Goal: Find specific page/section: Find specific page/section

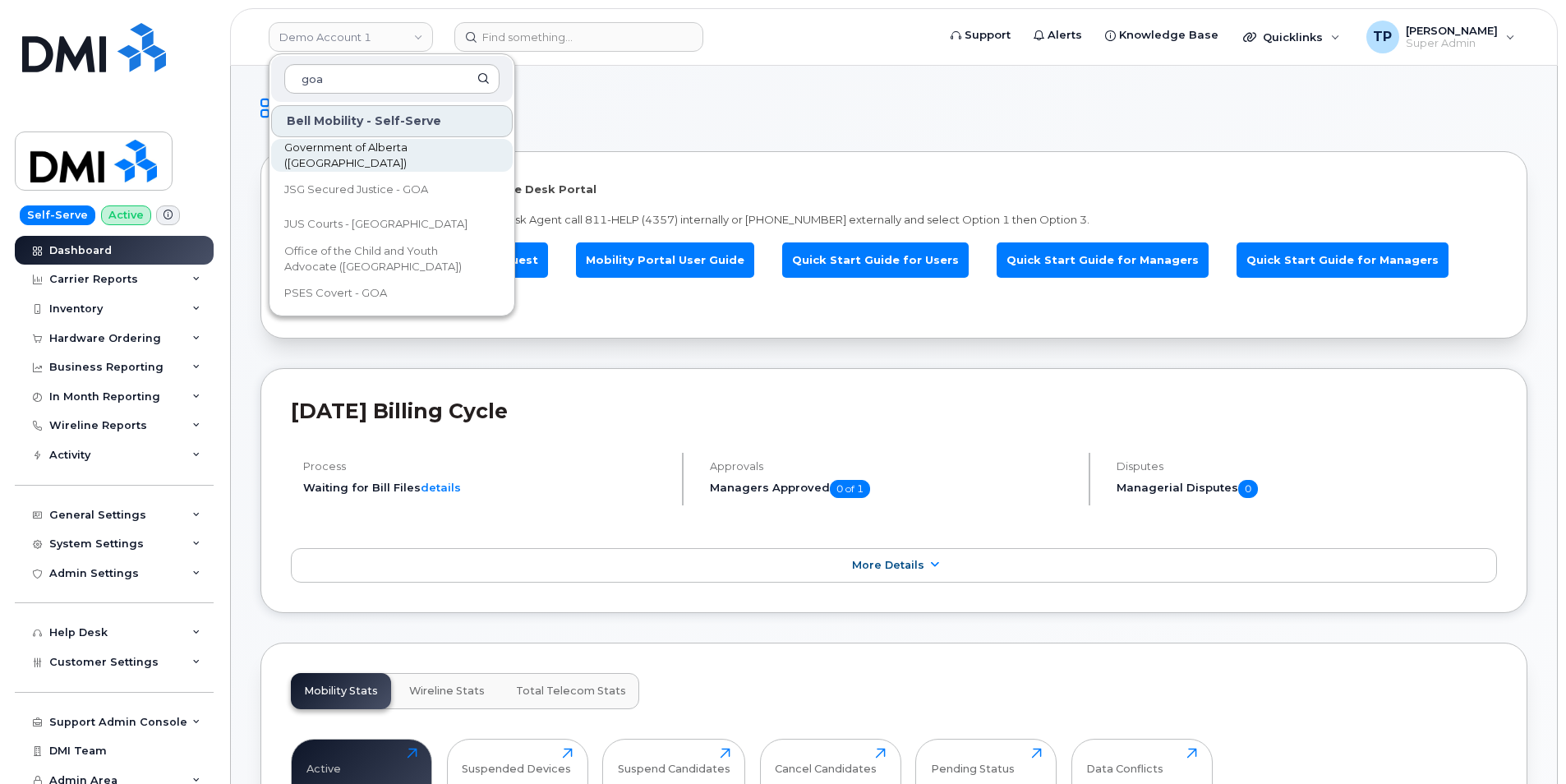
type input "goa"
click at [354, 158] on span "Government of Alberta ([GEOGRAPHIC_DATA])" at bounding box center [379, 156] width 189 height 32
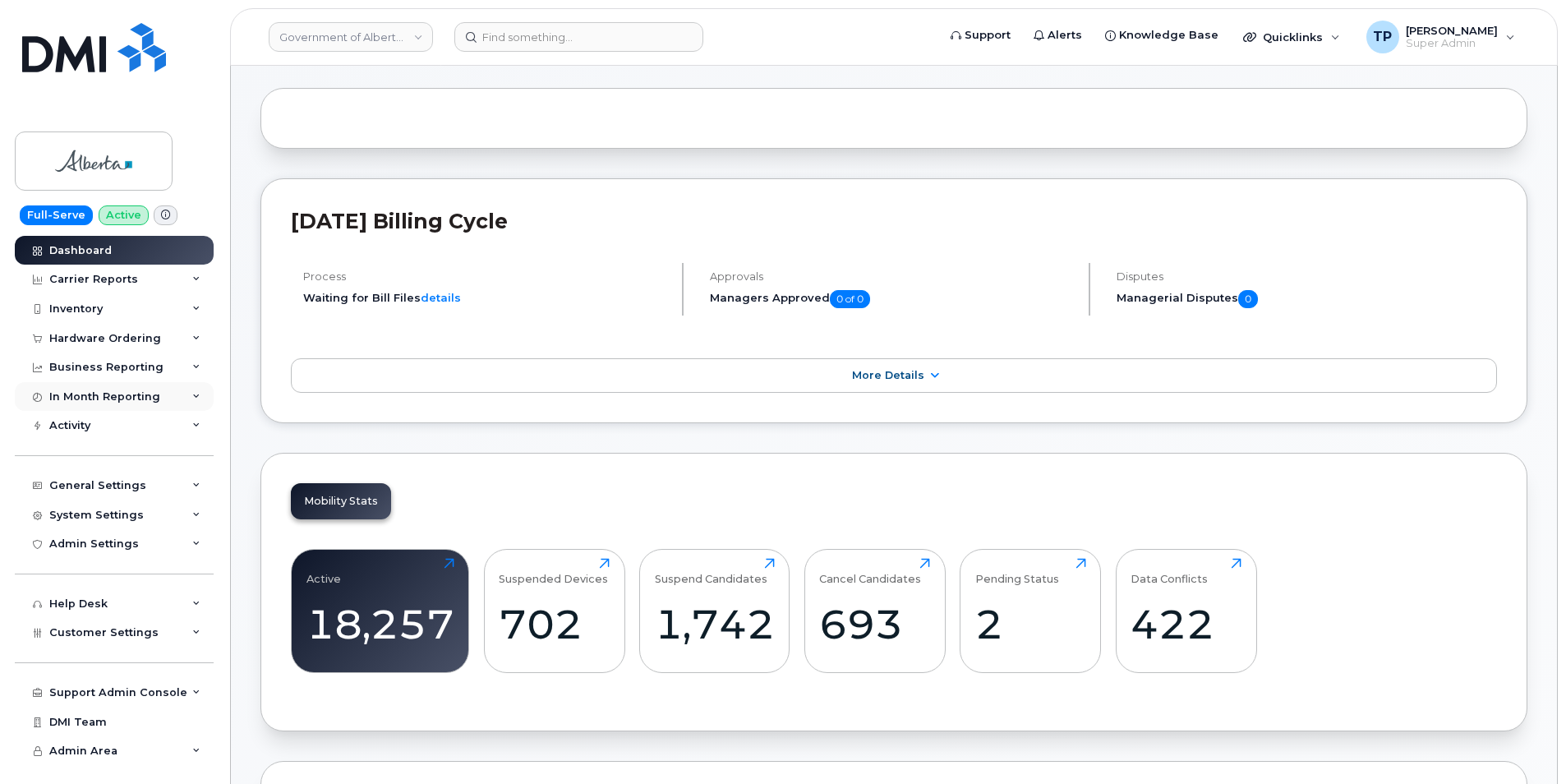
scroll to position [82, 0]
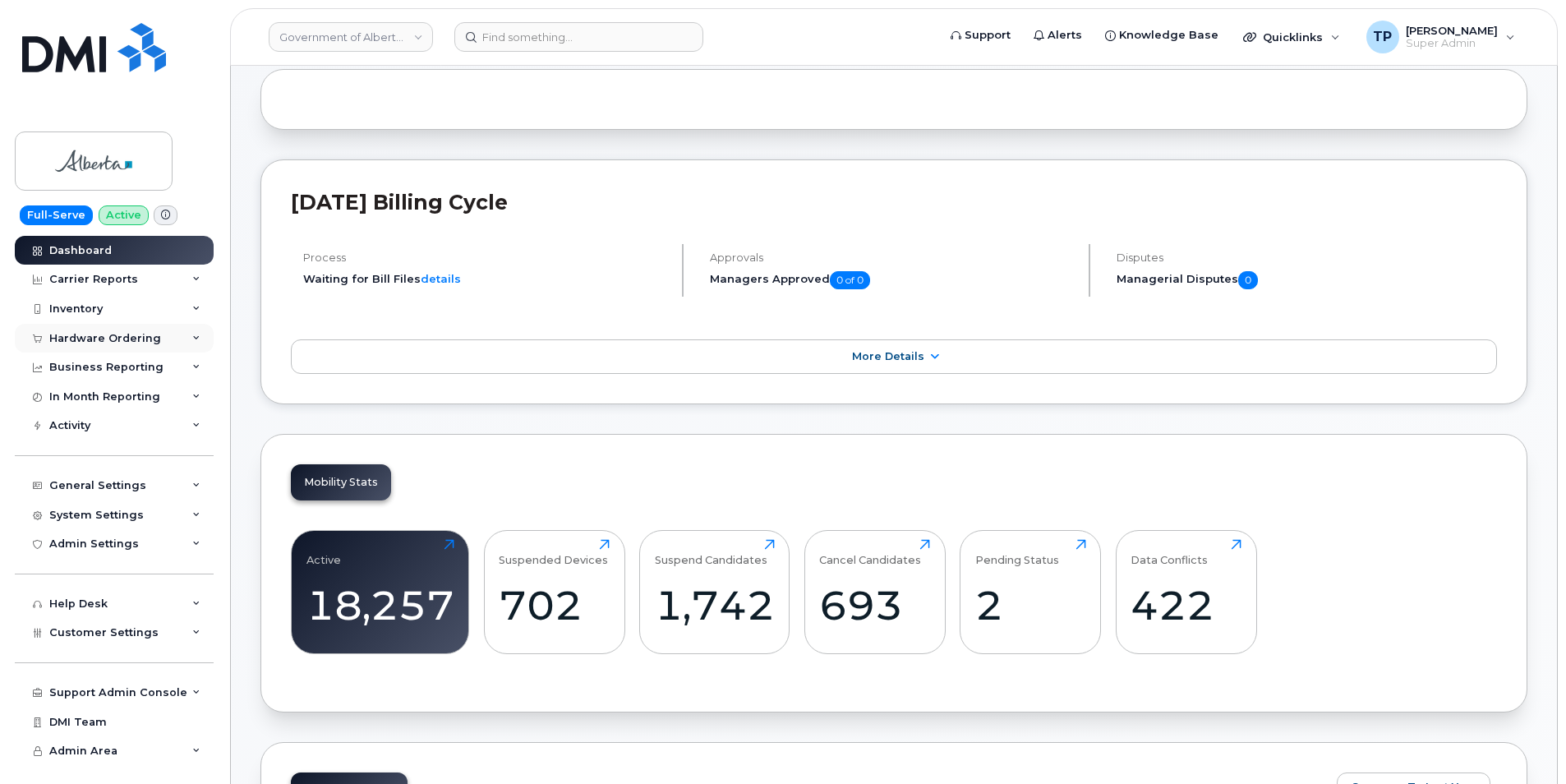
click at [114, 336] on div "Hardware Ordering" at bounding box center [105, 339] width 112 height 14
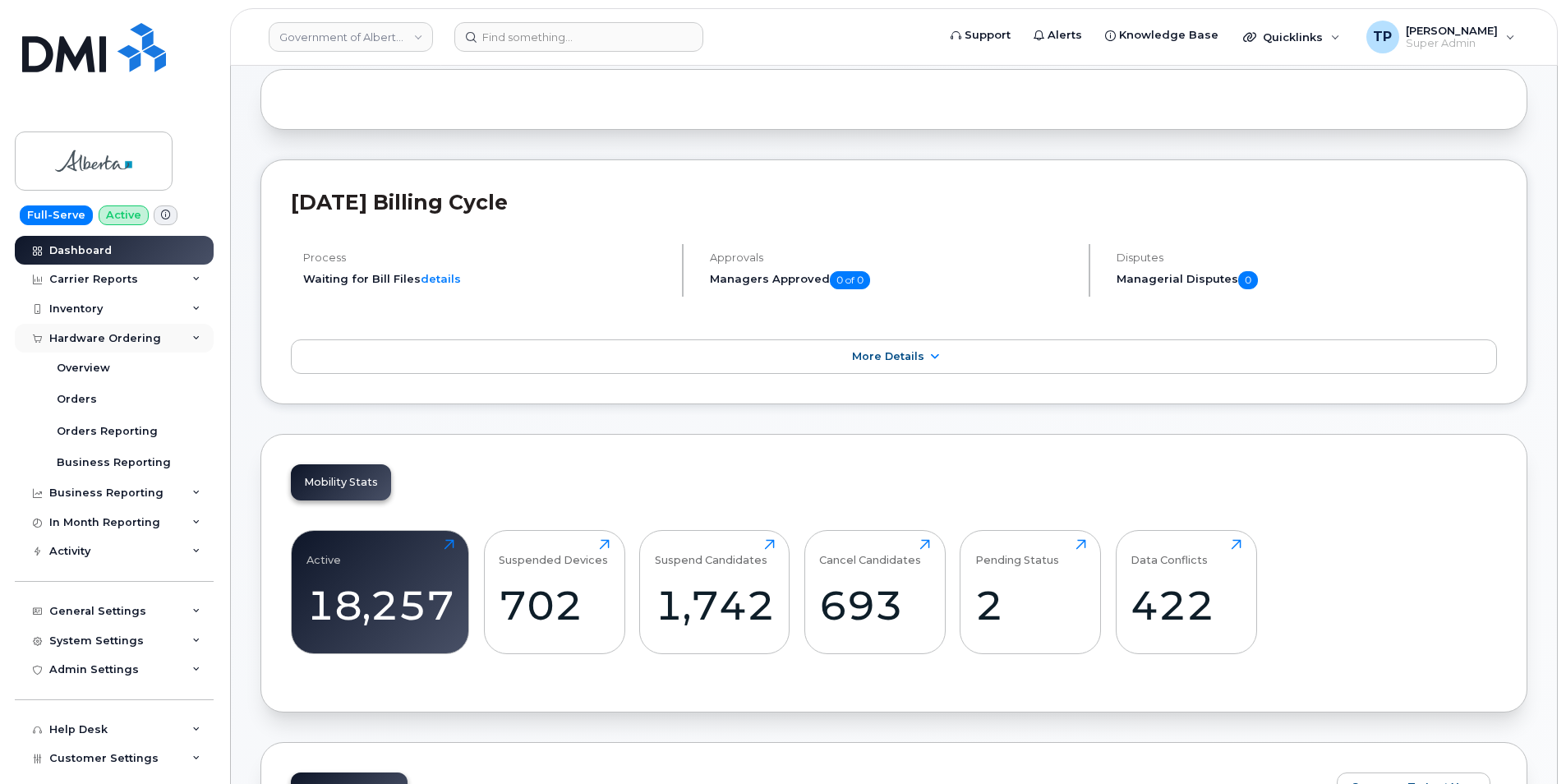
click at [114, 336] on div "Hardware Ordering" at bounding box center [105, 339] width 112 height 14
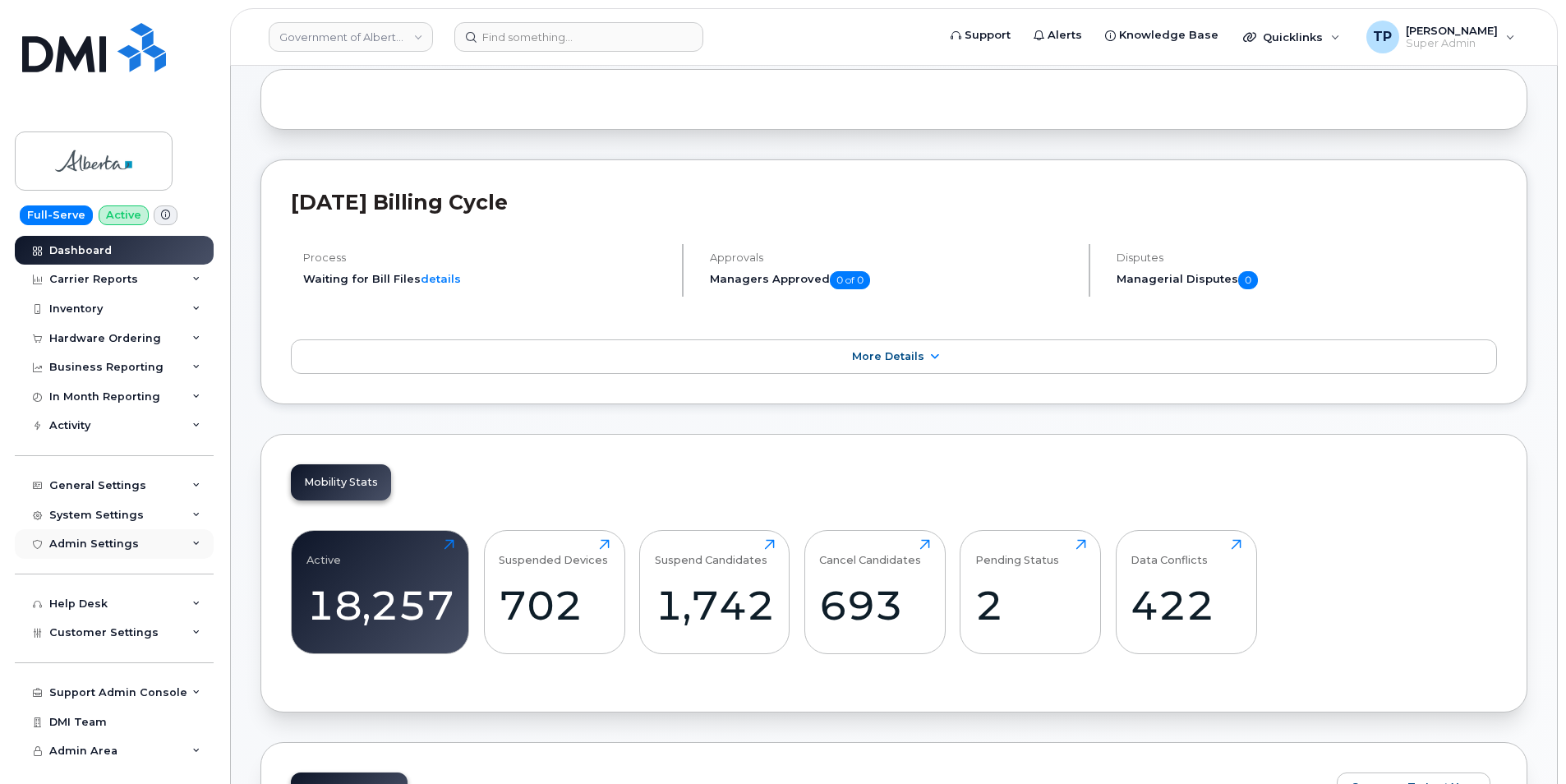
scroll to position [164, 0]
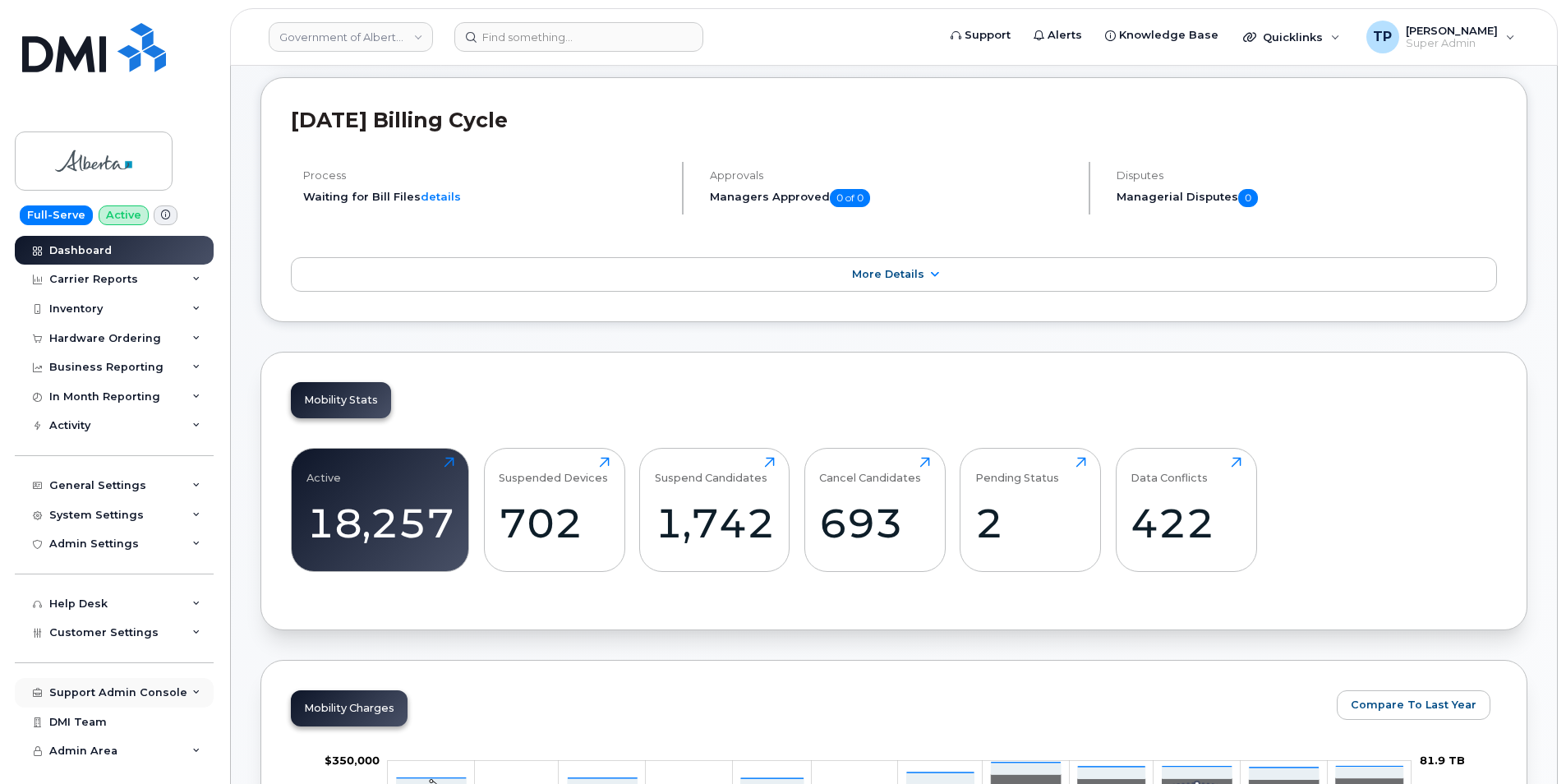
click at [159, 693] on div "Support Admin Console" at bounding box center [118, 693] width 138 height 14
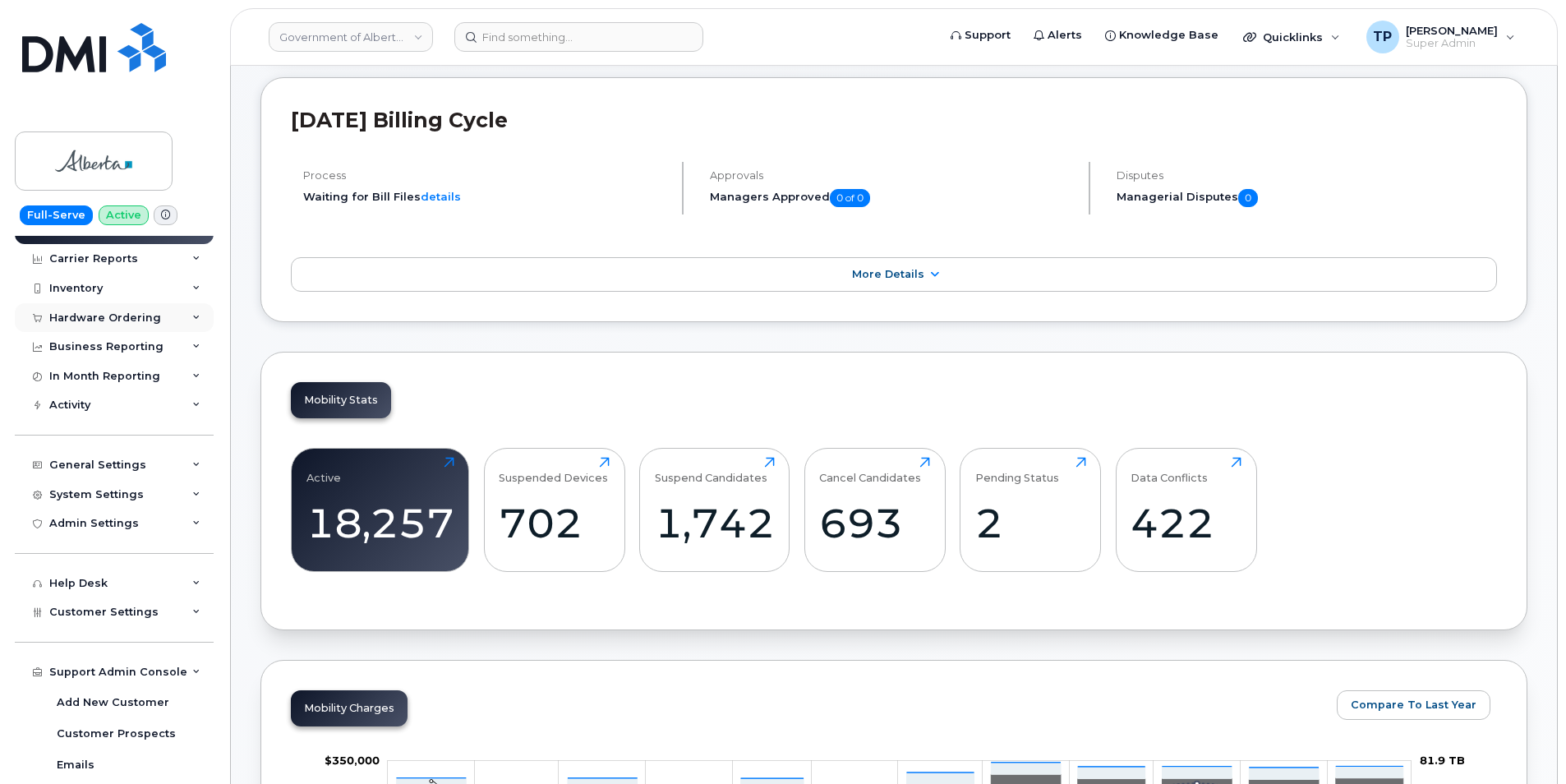
scroll to position [0, 0]
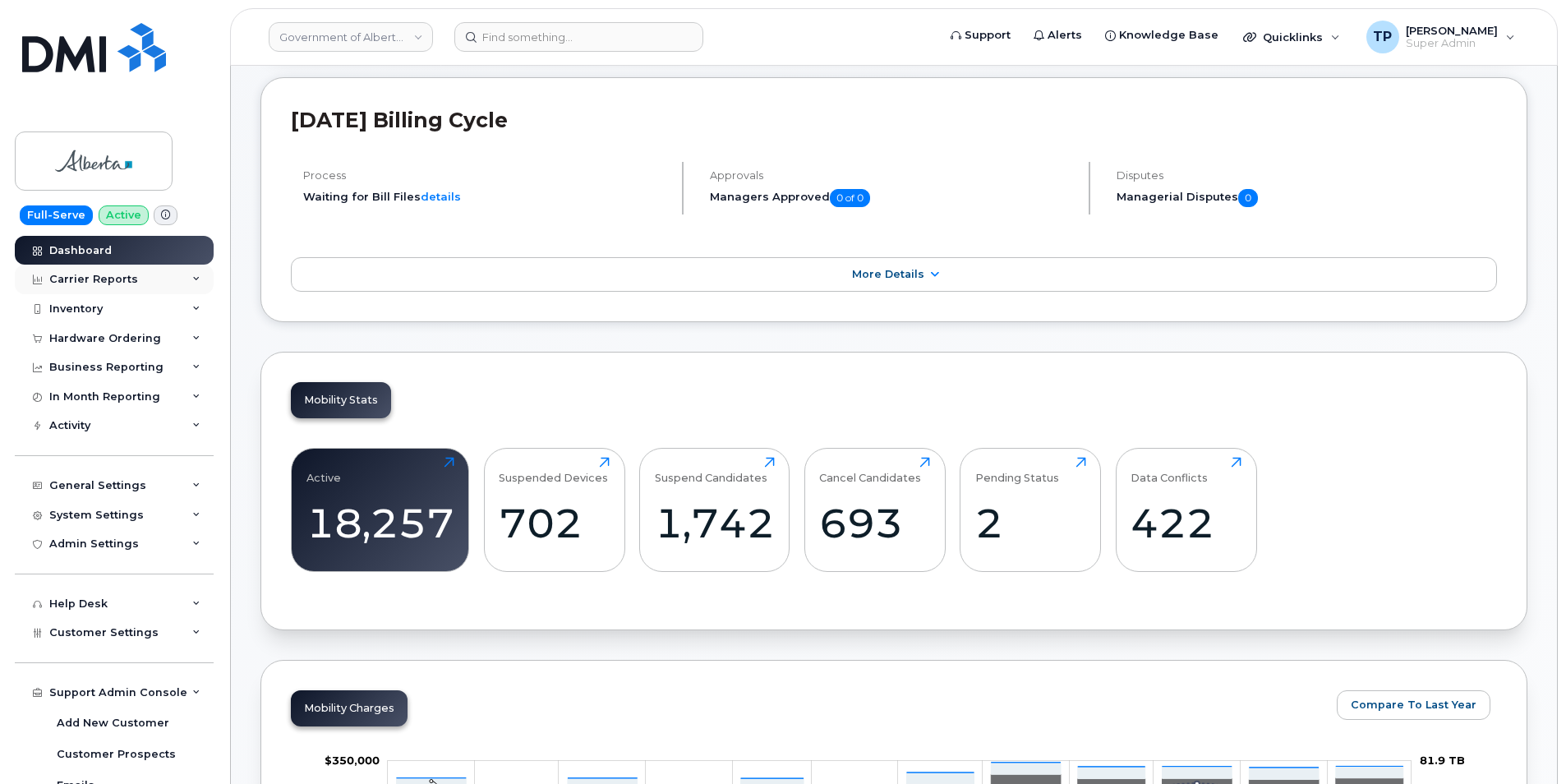
click at [192, 279] on icon at bounding box center [196, 279] width 8 height 8
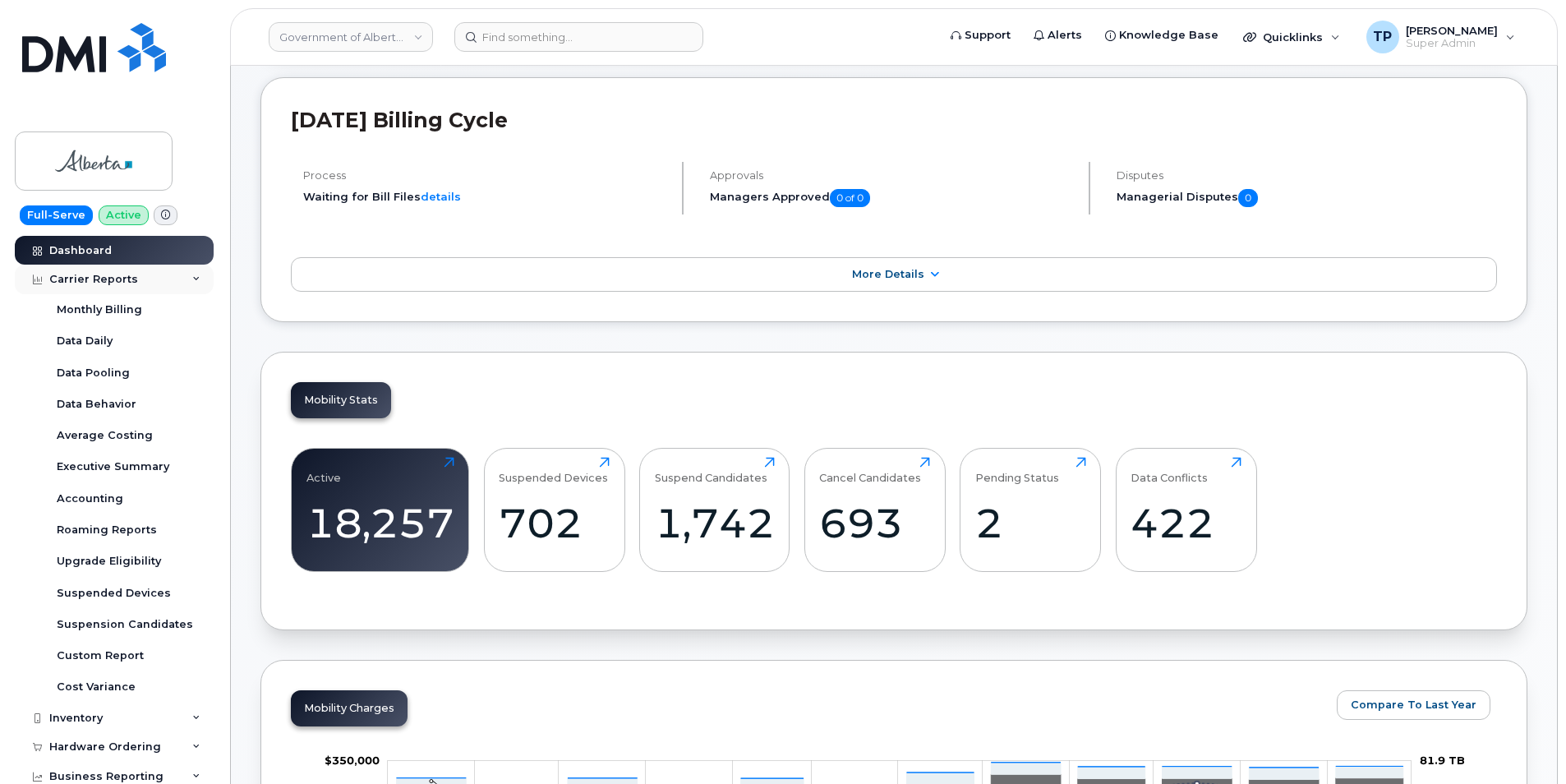
click at [192, 279] on icon at bounding box center [196, 279] width 8 height 8
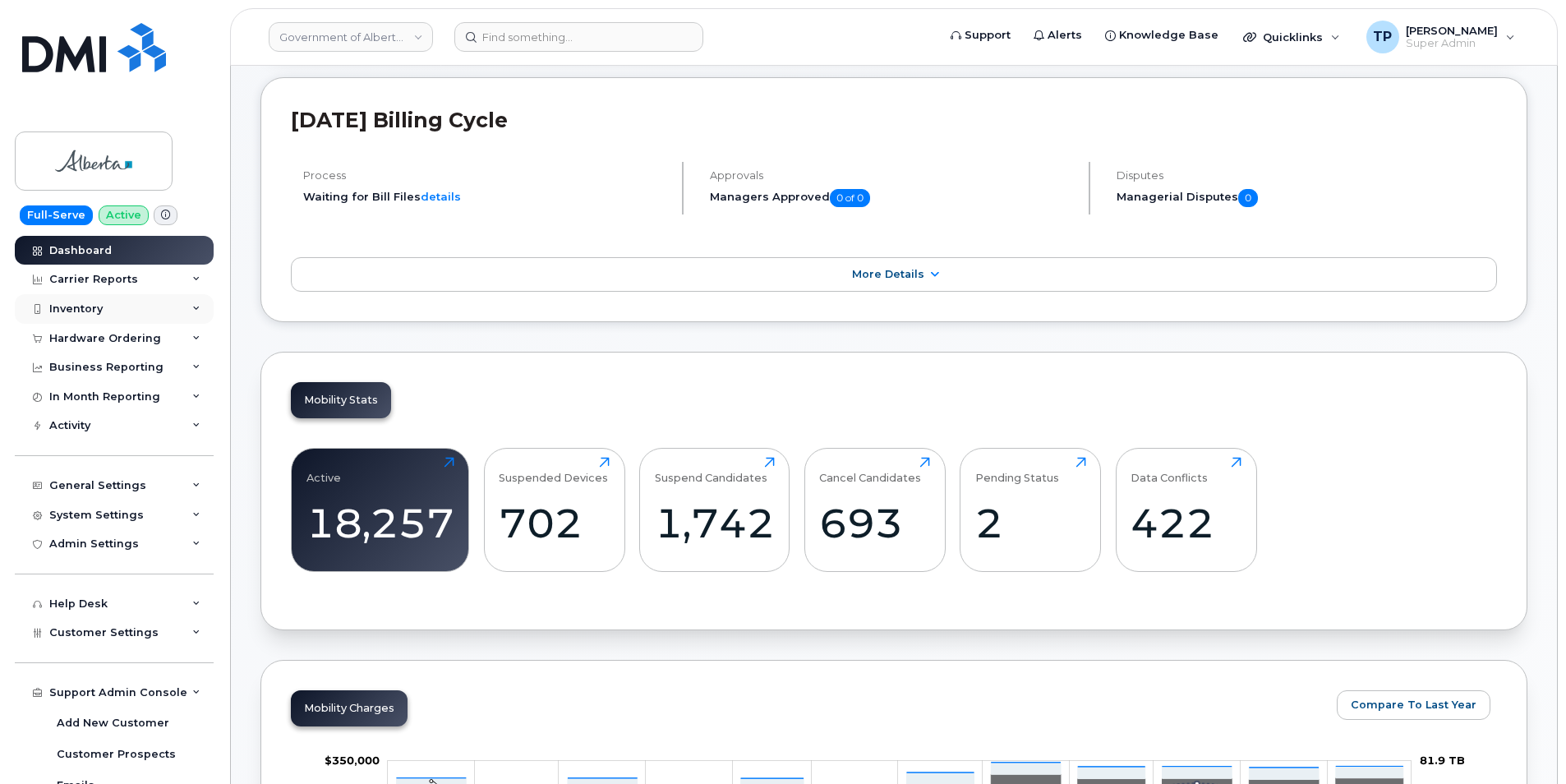
click at [192, 306] on icon at bounding box center [196, 309] width 8 height 8
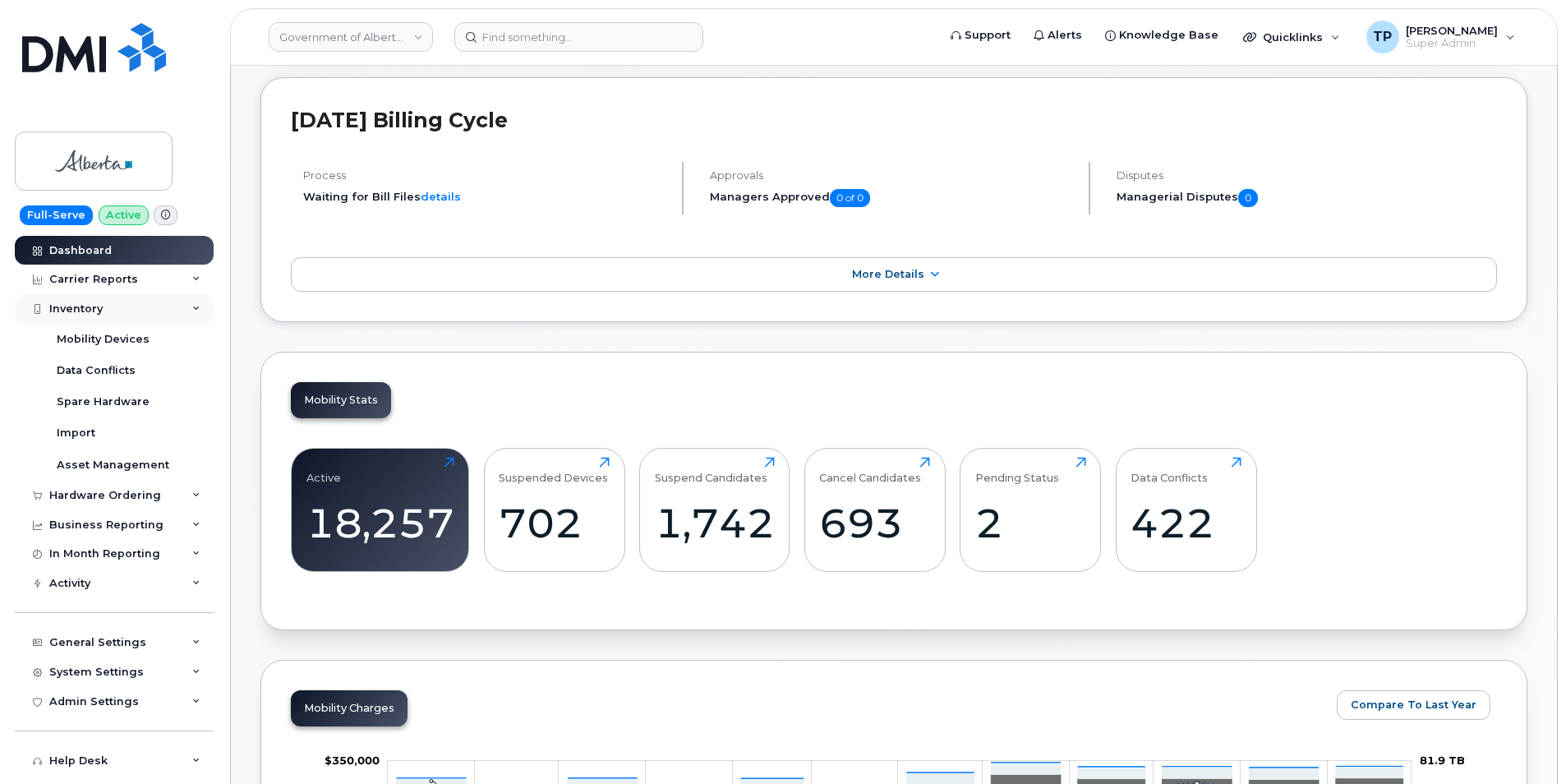
click at [192, 306] on icon at bounding box center [196, 309] width 8 height 8
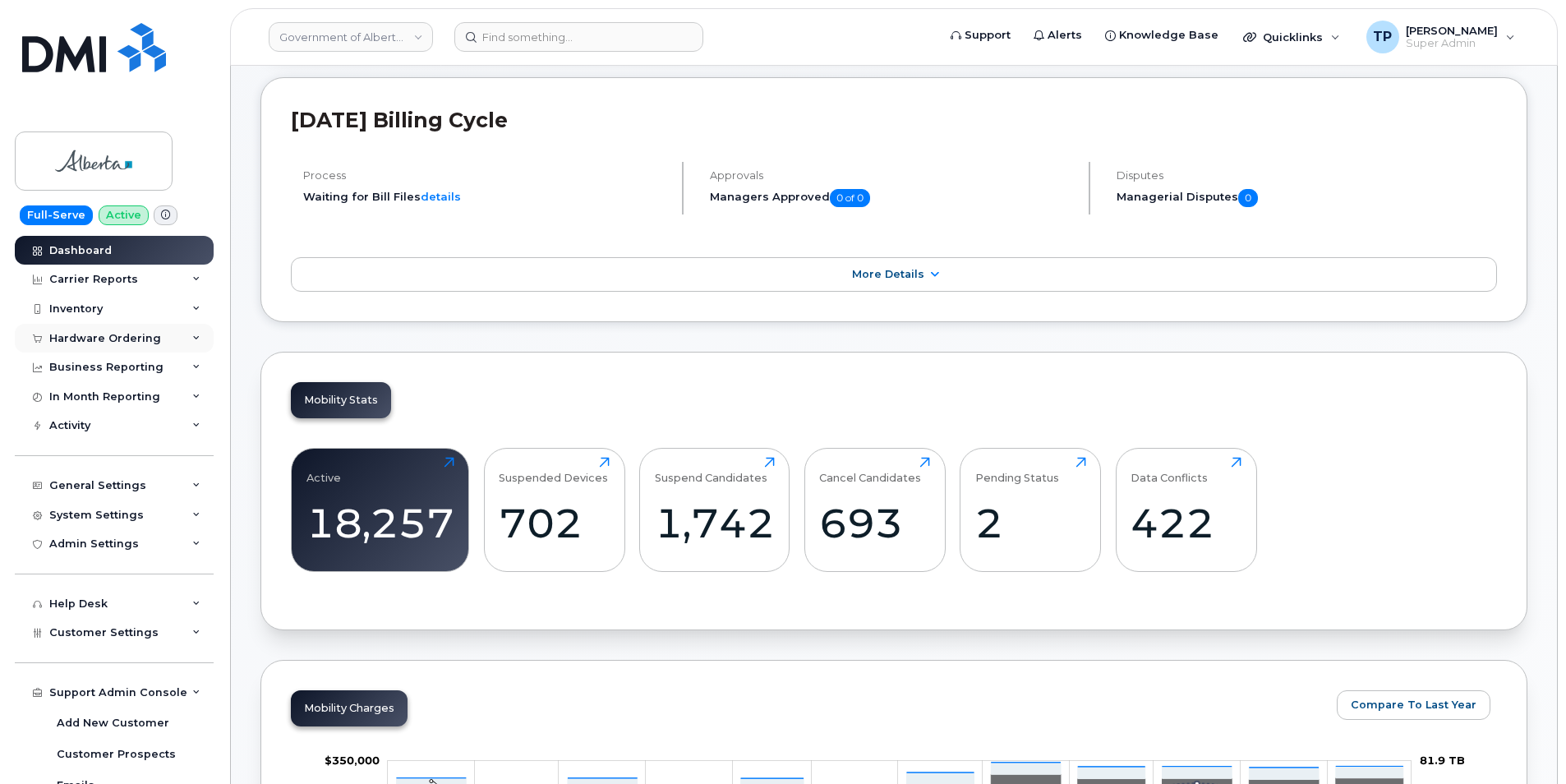
click at [192, 341] on icon at bounding box center [196, 339] width 8 height 8
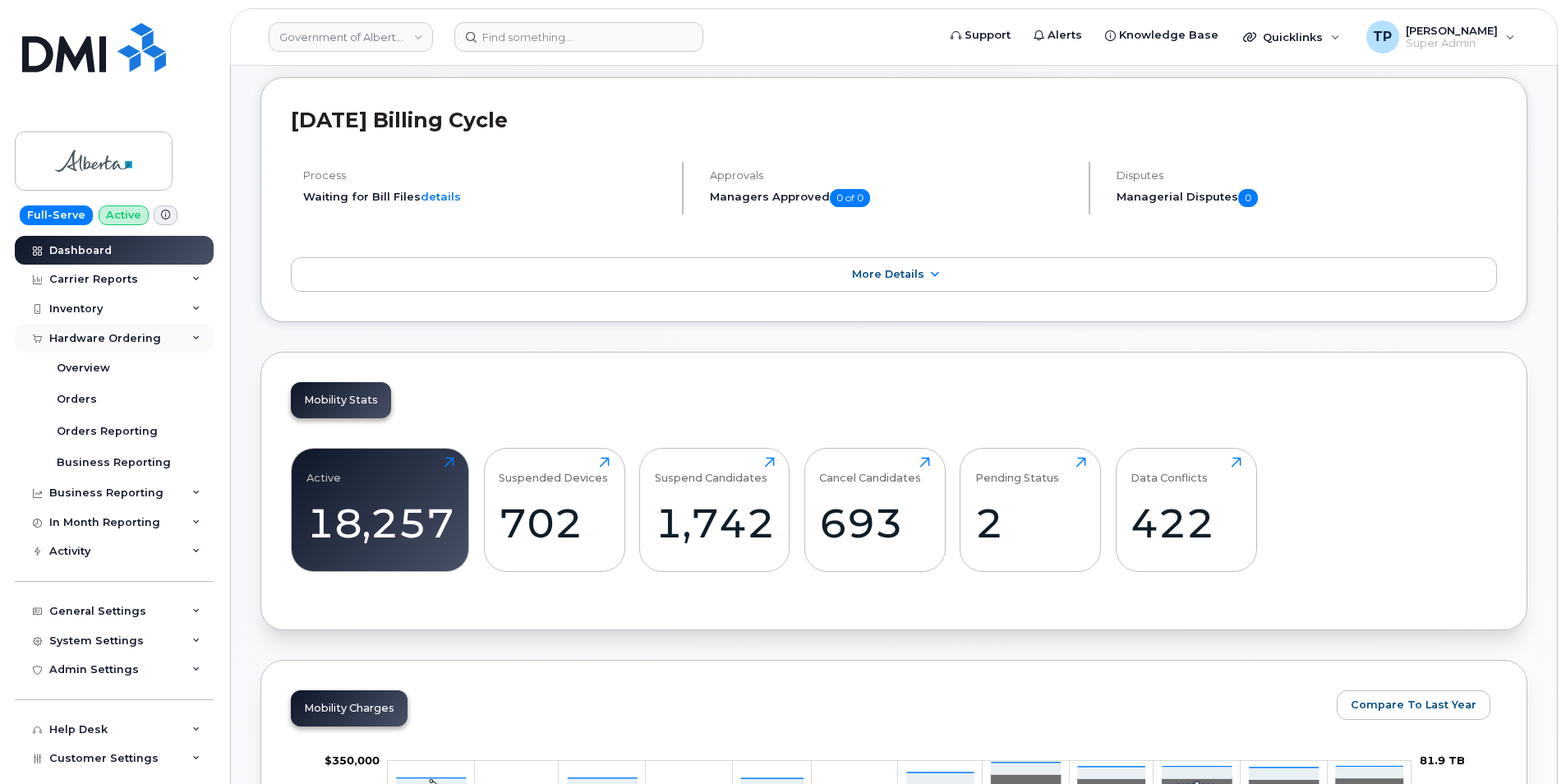
click at [192, 341] on icon at bounding box center [196, 339] width 8 height 8
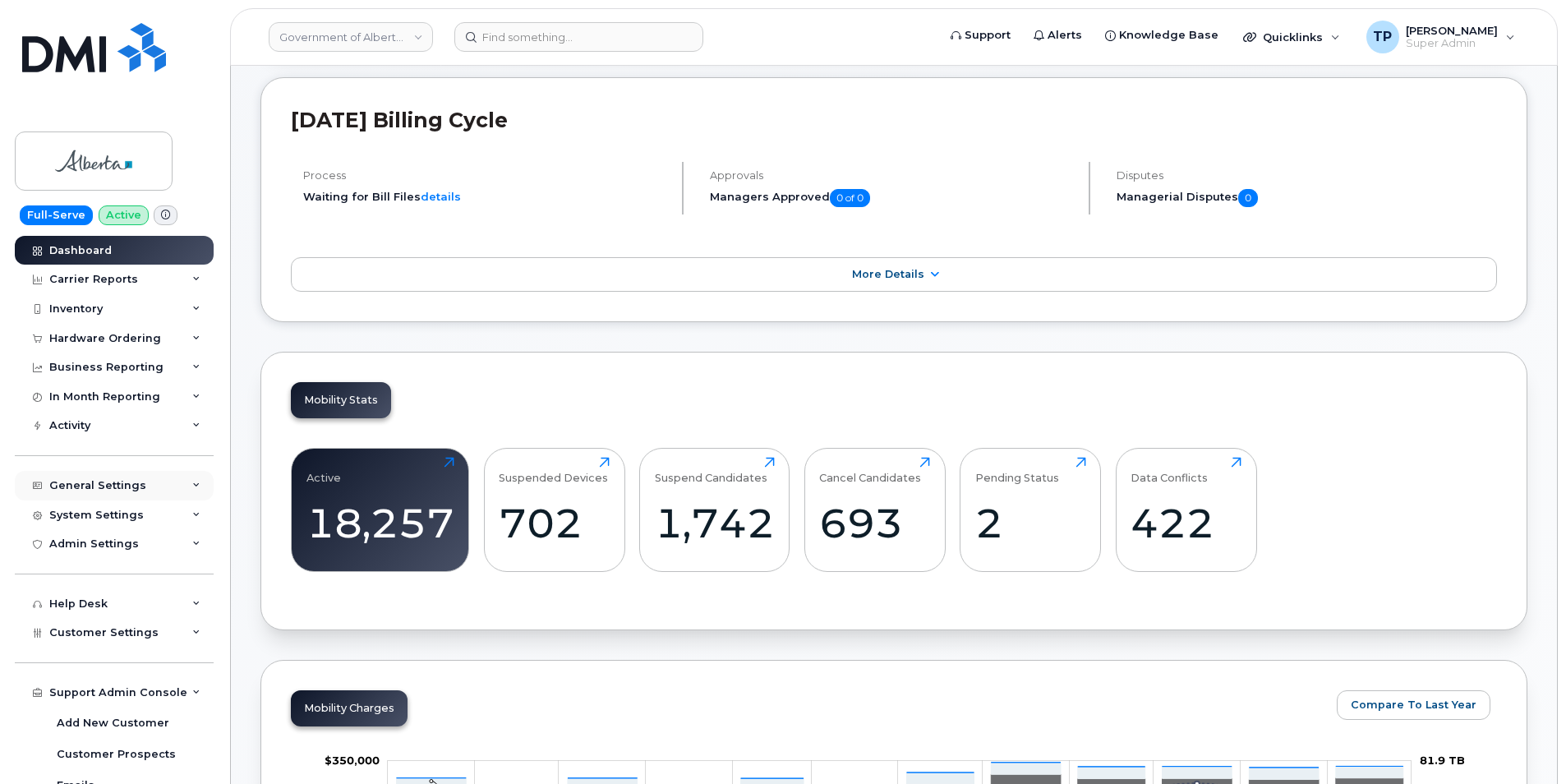
click at [192, 483] on icon at bounding box center [196, 486] width 8 height 8
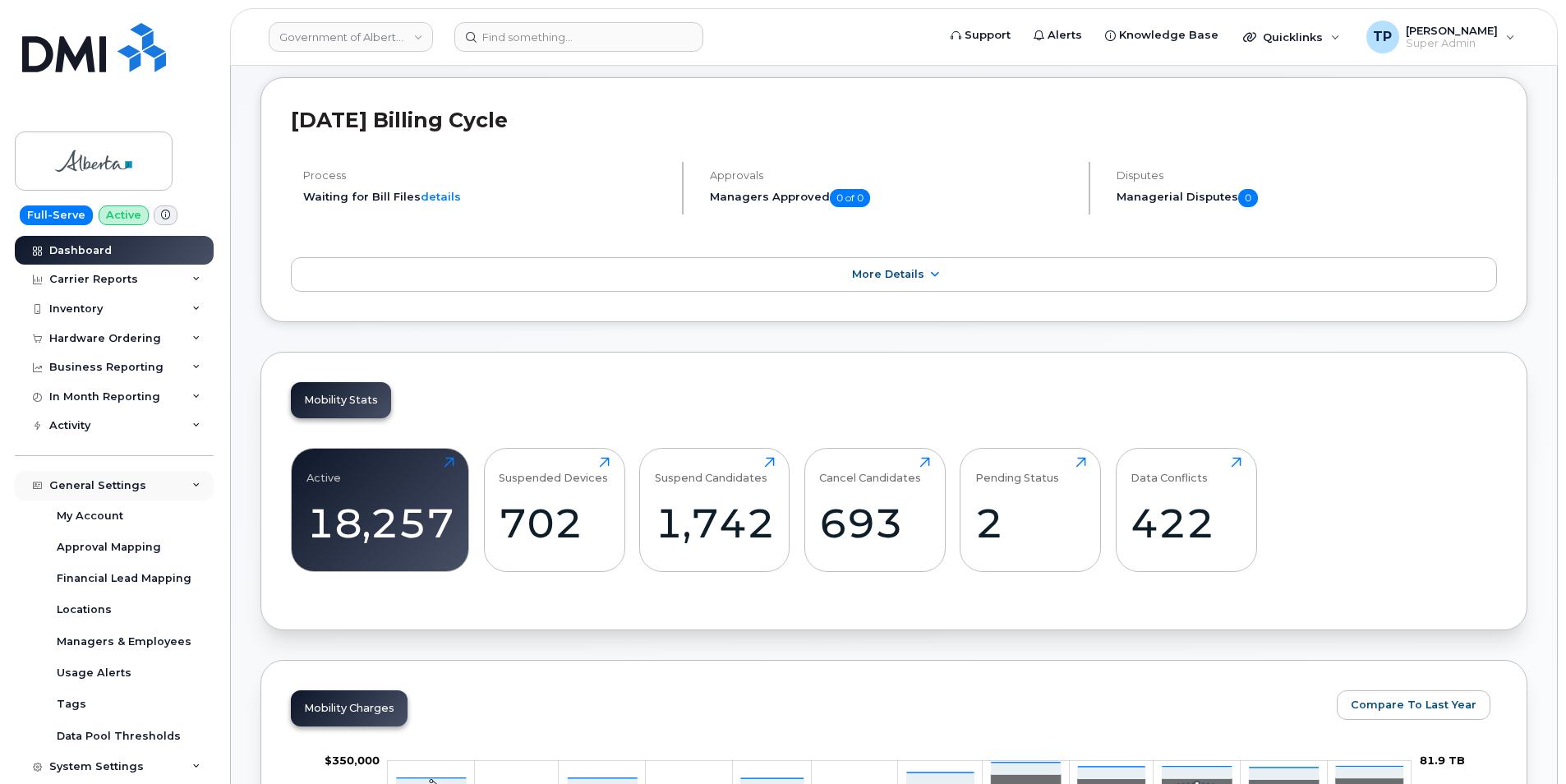
click at [192, 483] on icon at bounding box center [196, 486] width 8 height 8
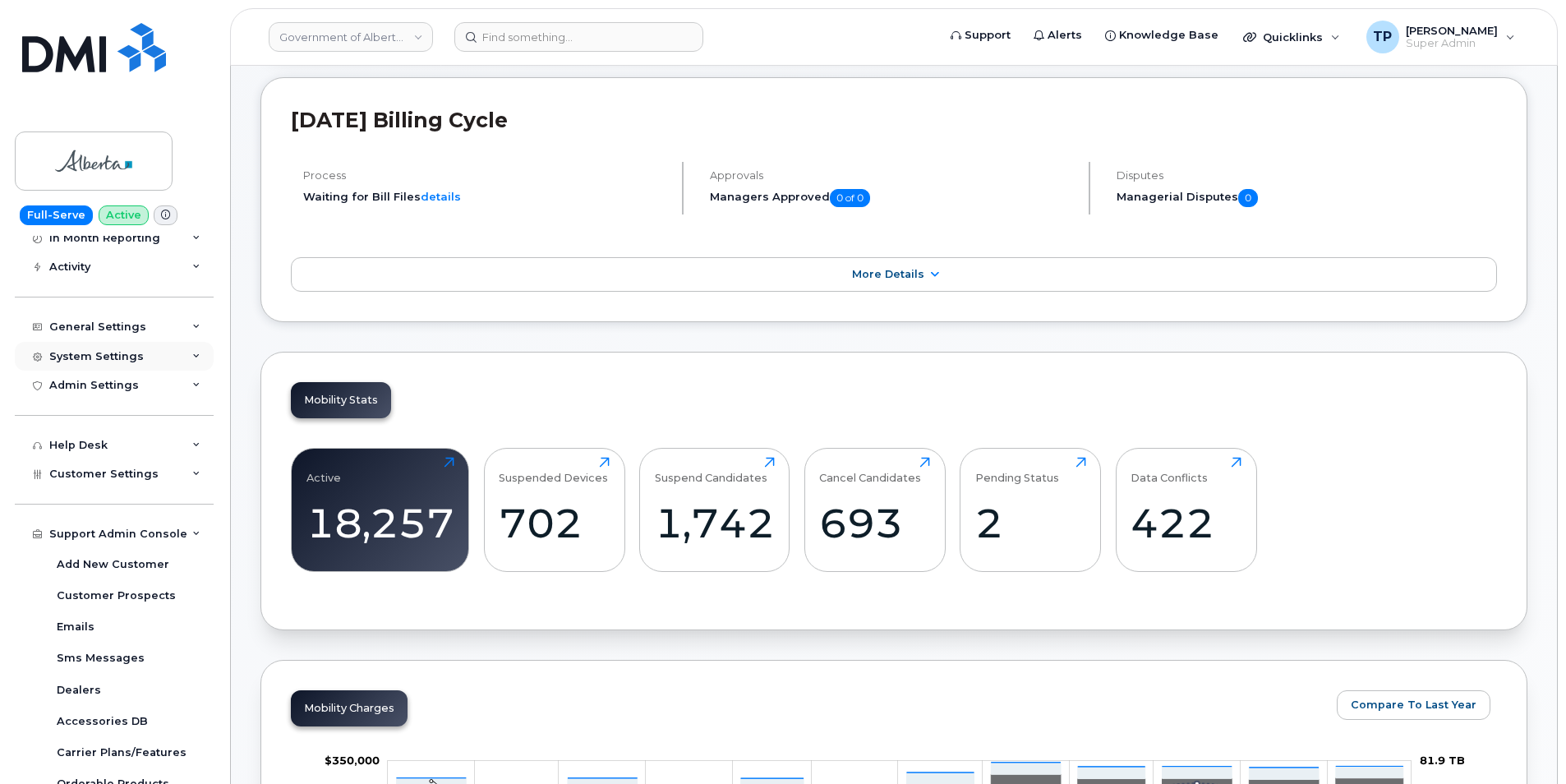
scroll to position [164, 0]
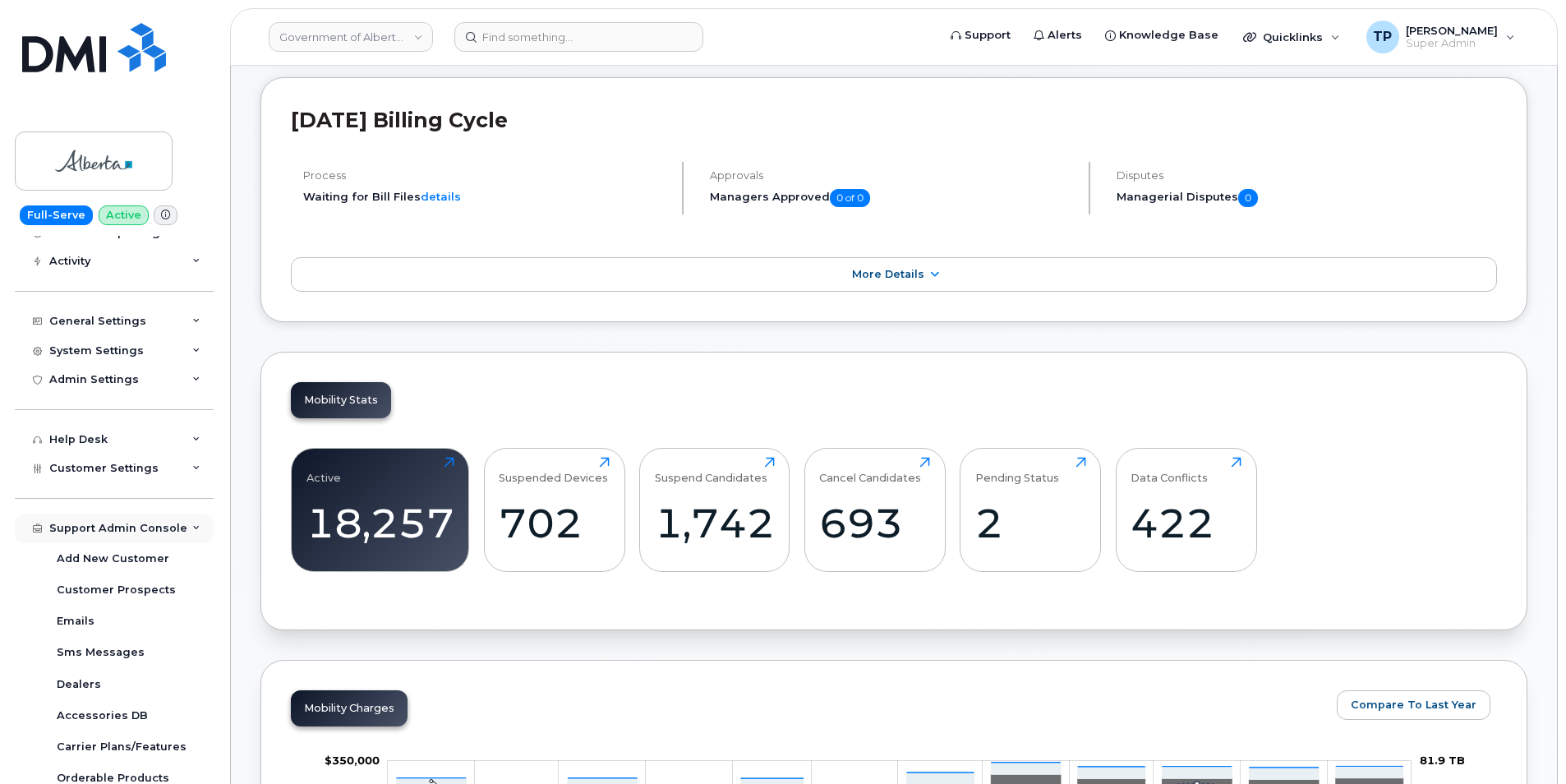
click at [192, 526] on icon at bounding box center [196, 528] width 8 height 8
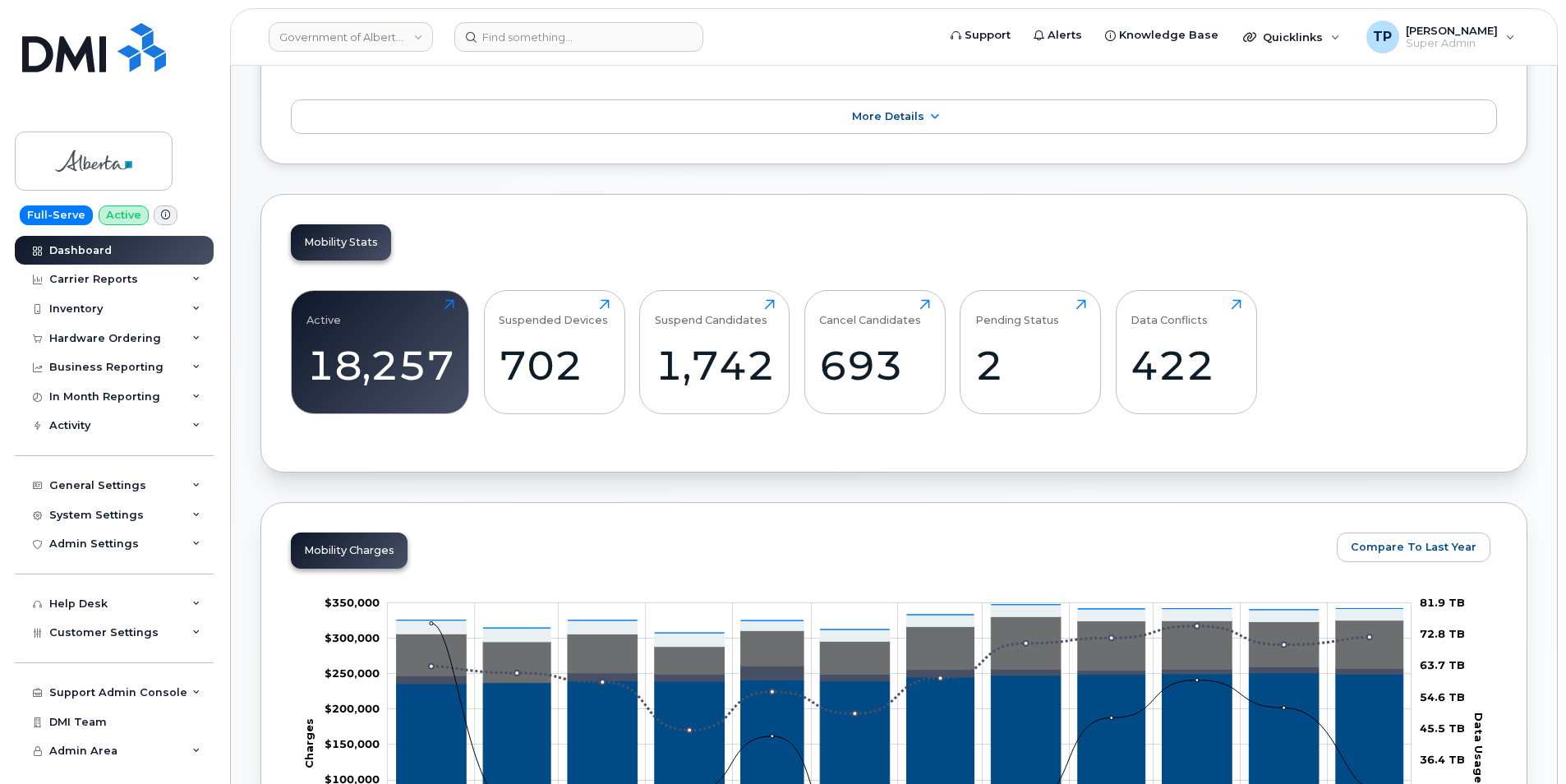
scroll to position [329, 0]
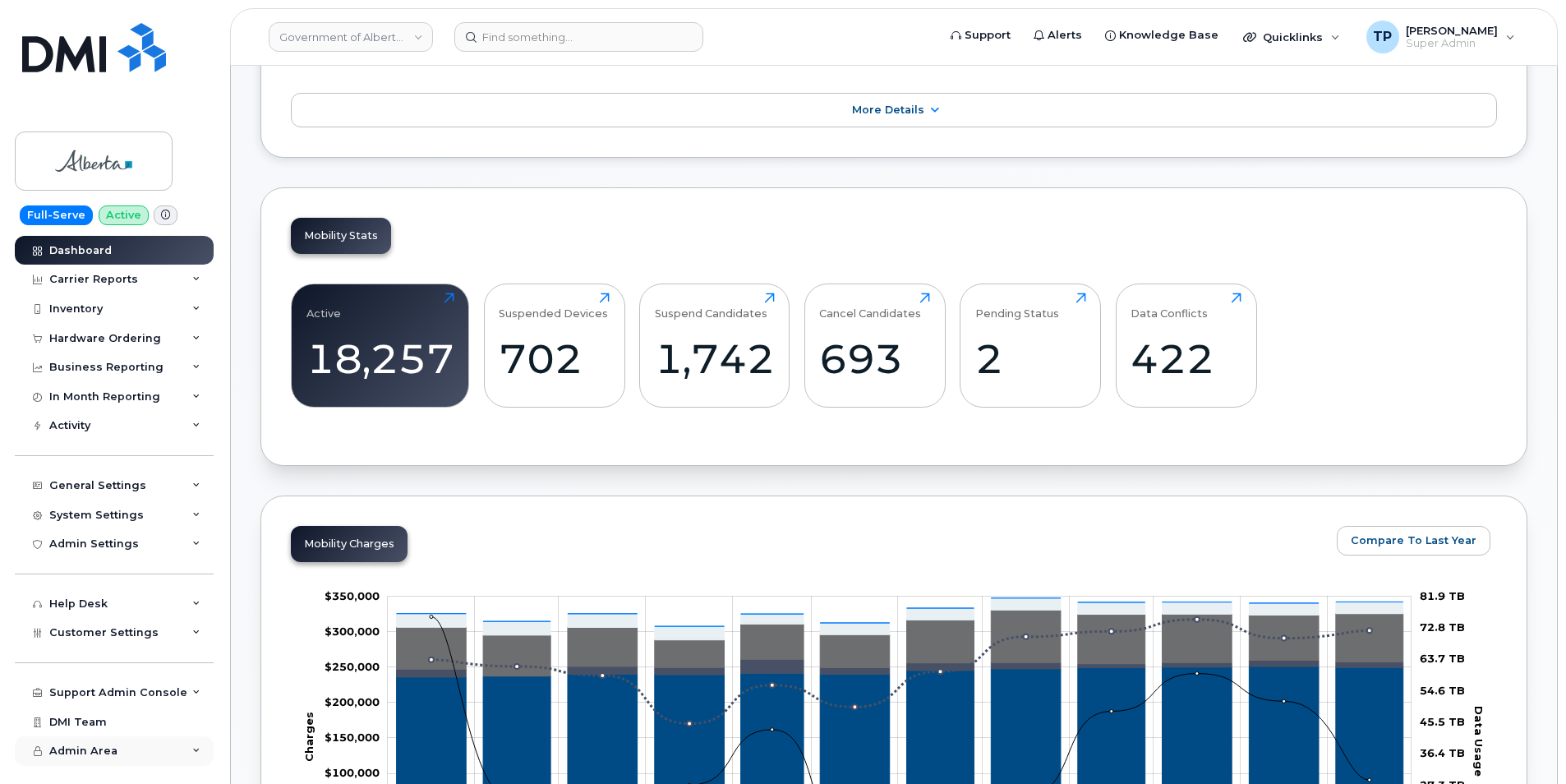
click at [199, 754] on icon at bounding box center [196, 751] width 8 height 8
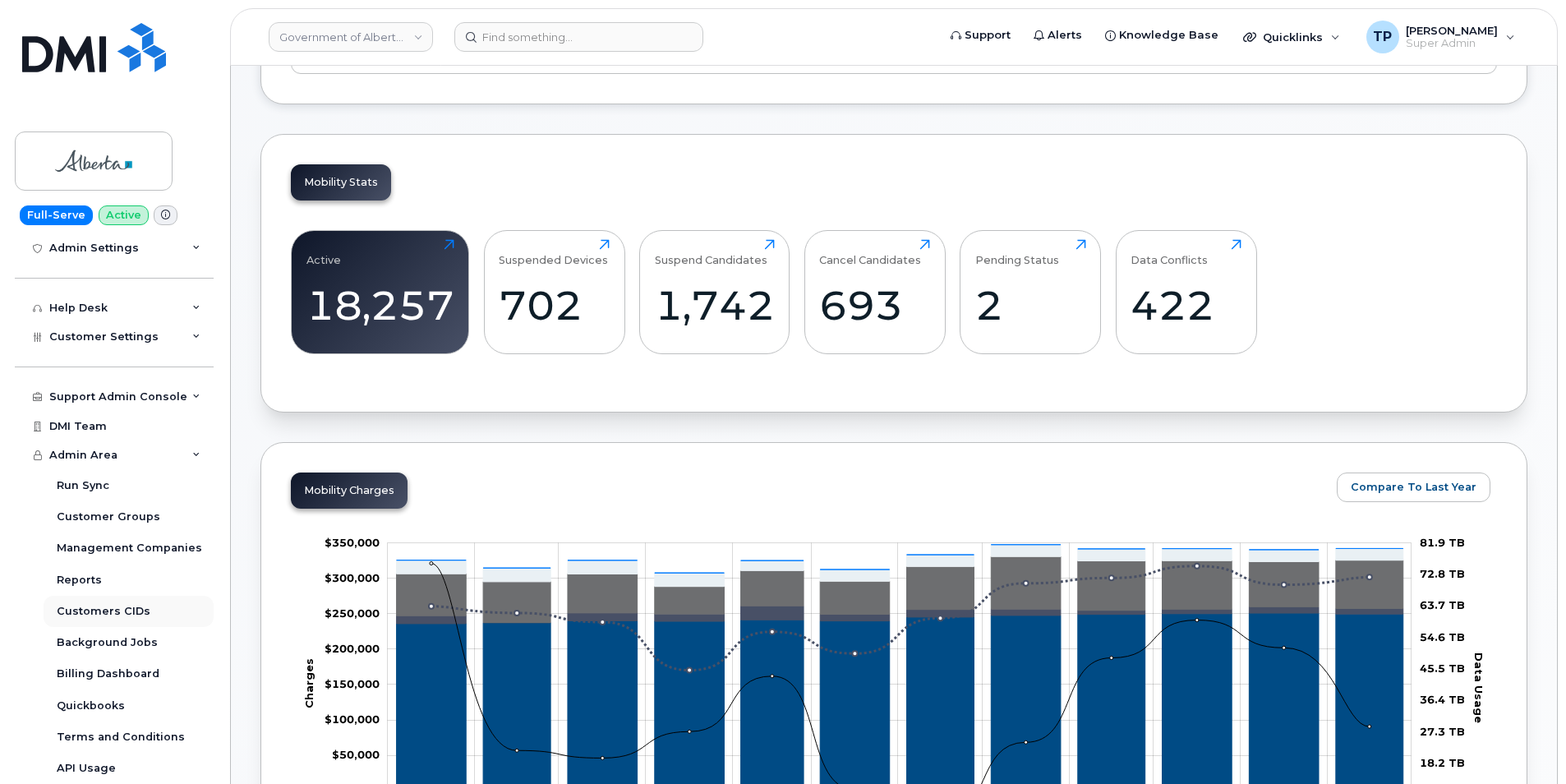
scroll to position [411, 0]
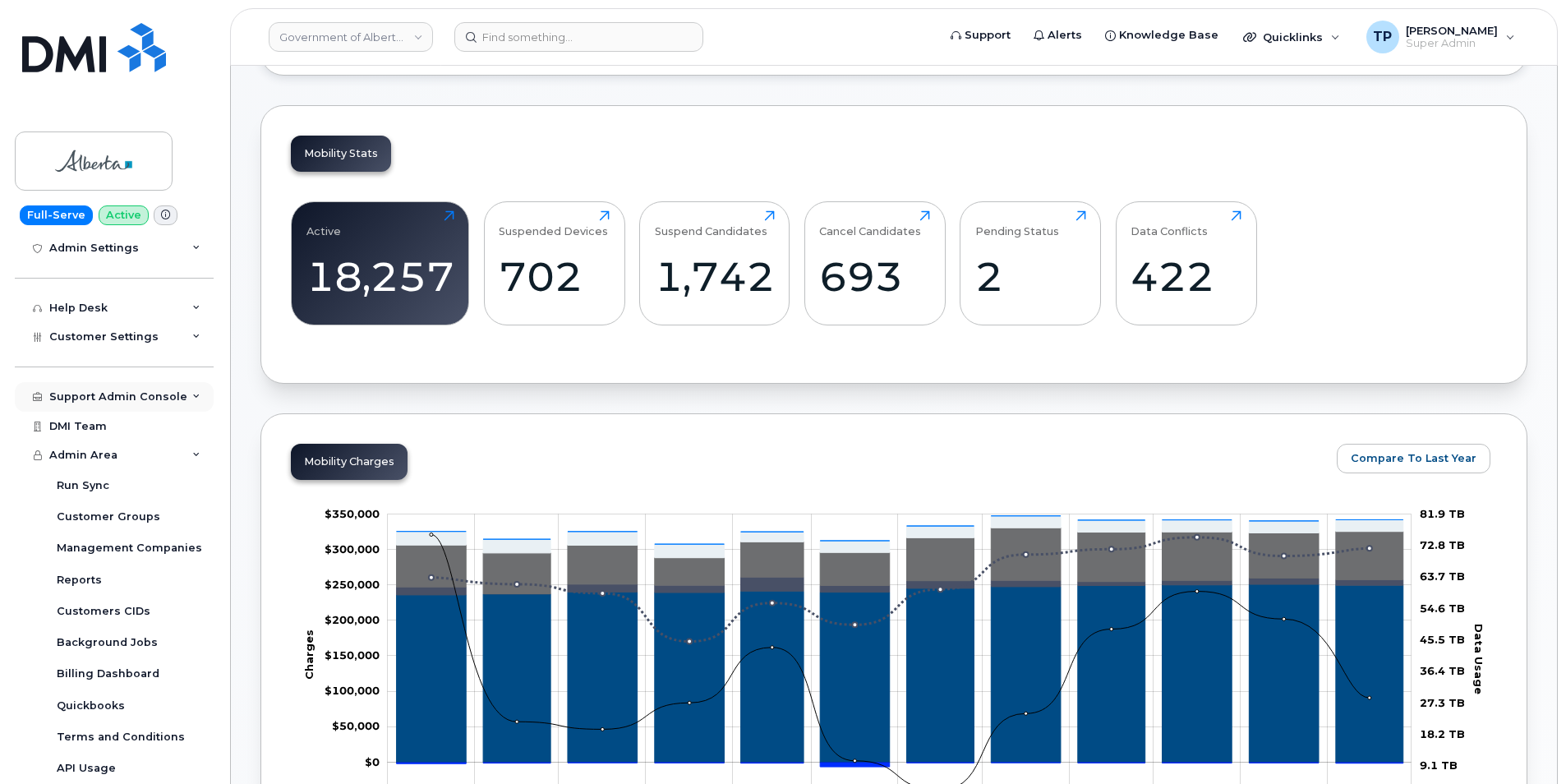
click at [201, 398] on div "Support Admin Console" at bounding box center [113, 396] width 199 height 30
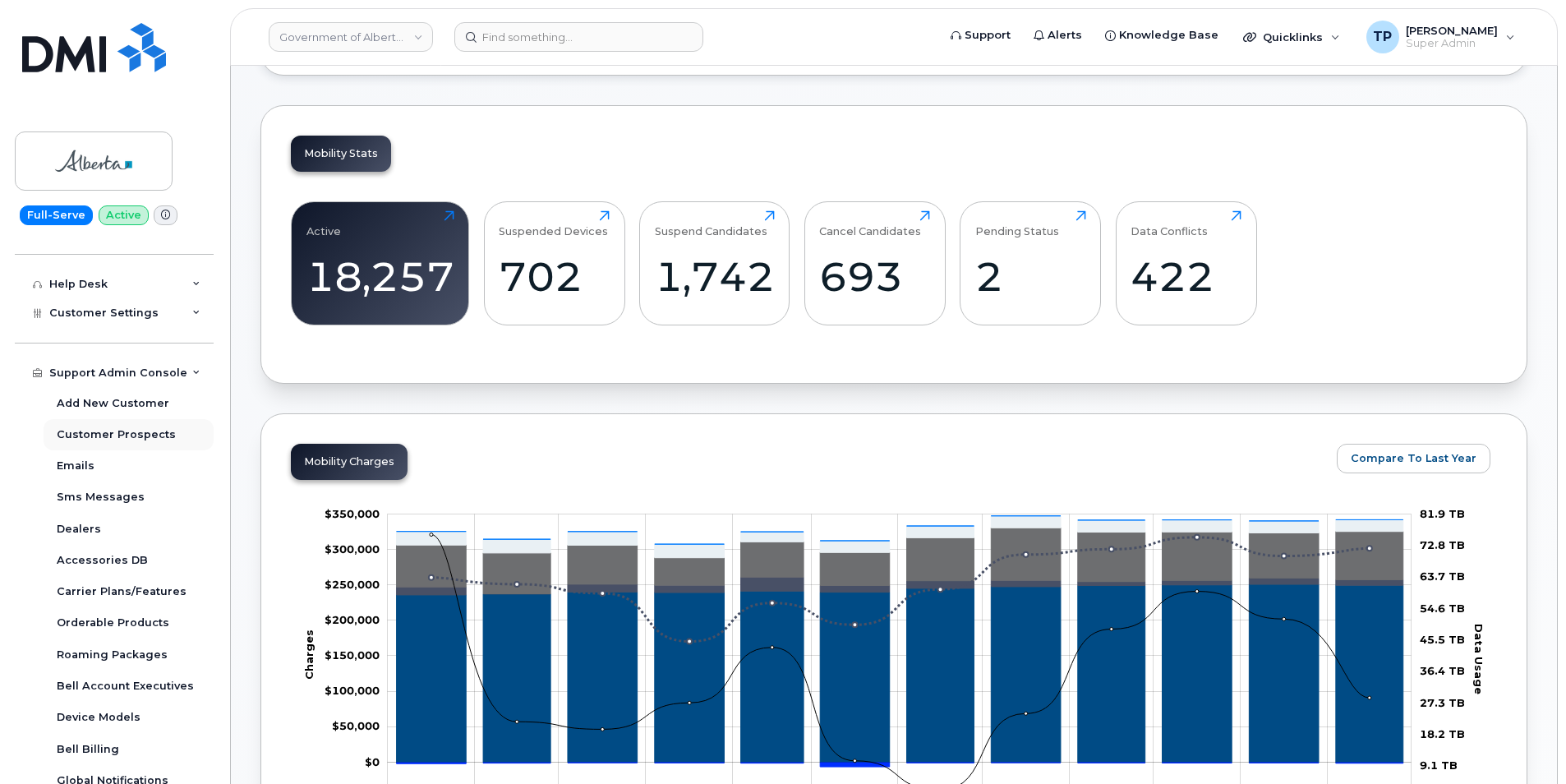
scroll to position [295, 0]
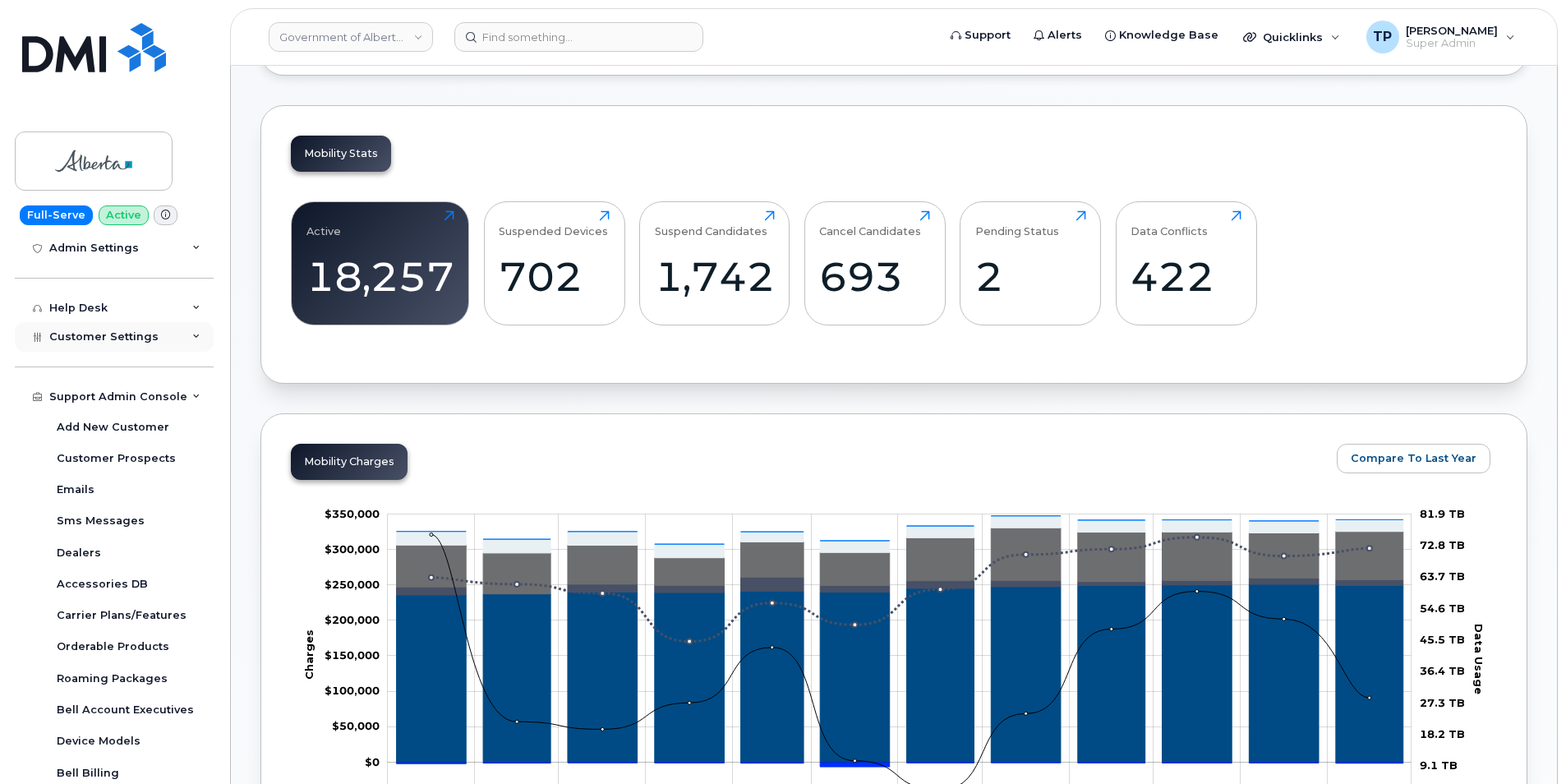
click at [192, 338] on icon at bounding box center [196, 337] width 8 height 8
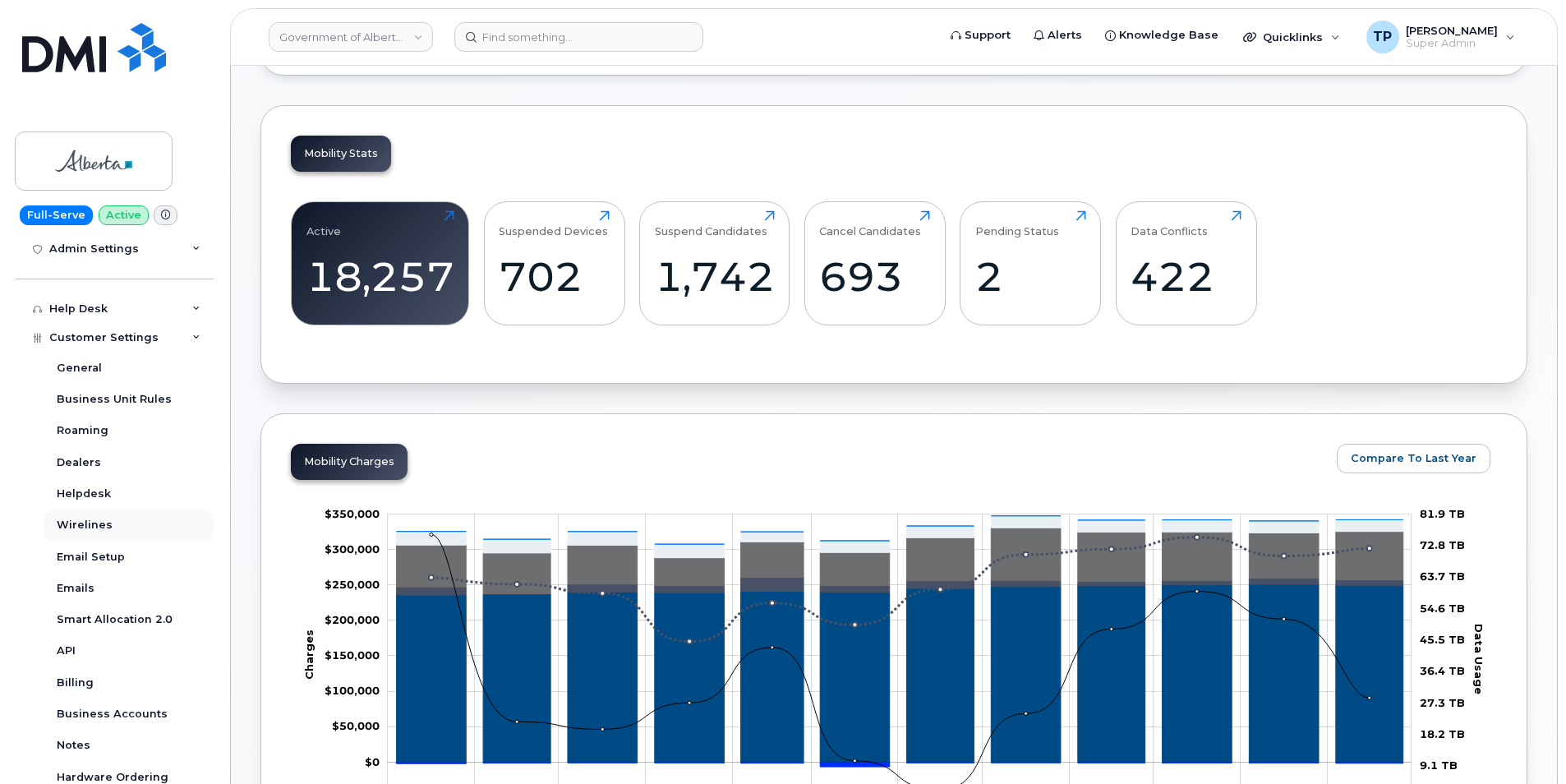
scroll to position [213, 0]
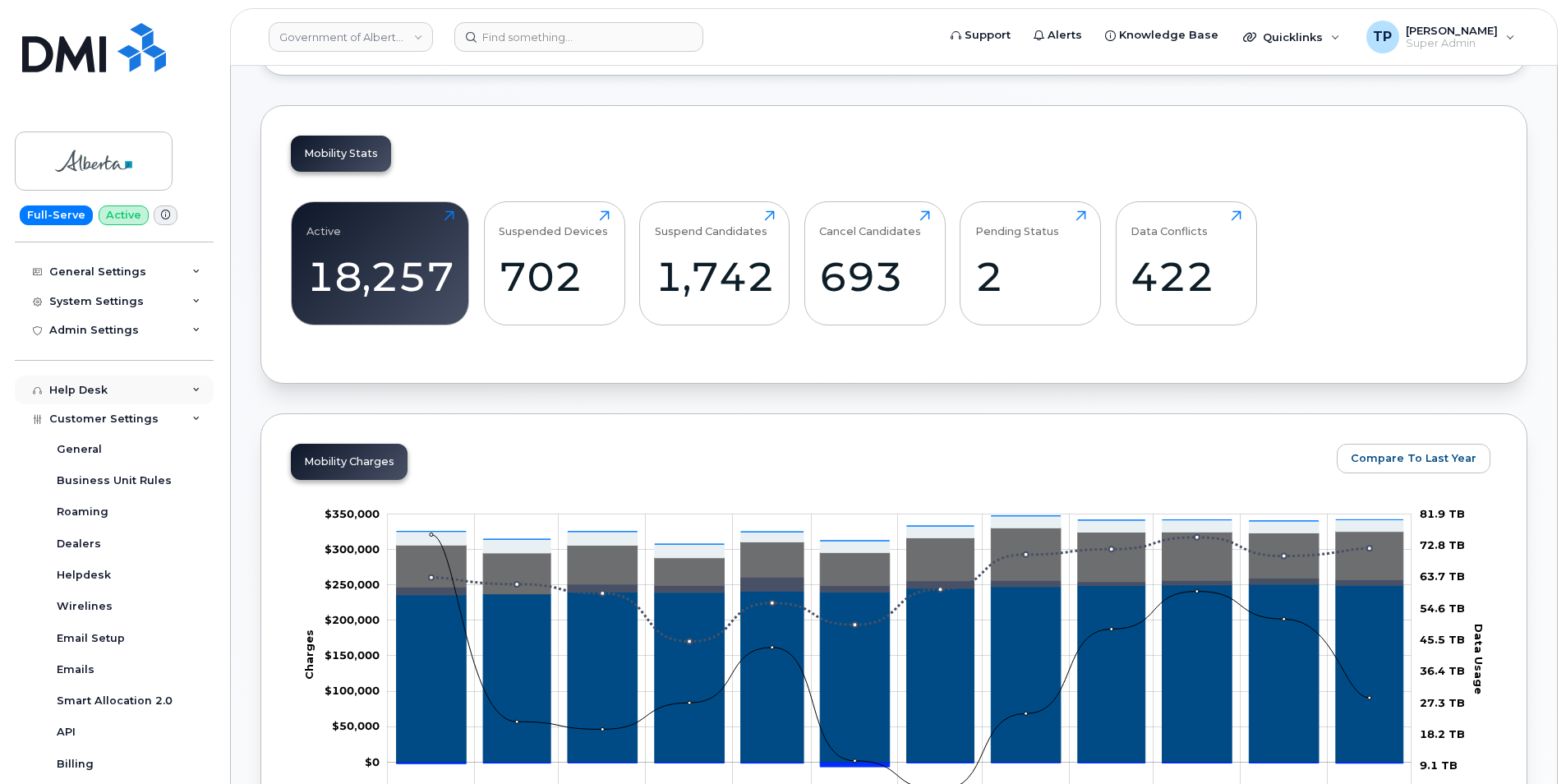
click at [192, 386] on icon at bounding box center [196, 390] width 8 height 8
click at [192, 329] on icon at bounding box center [196, 330] width 8 height 8
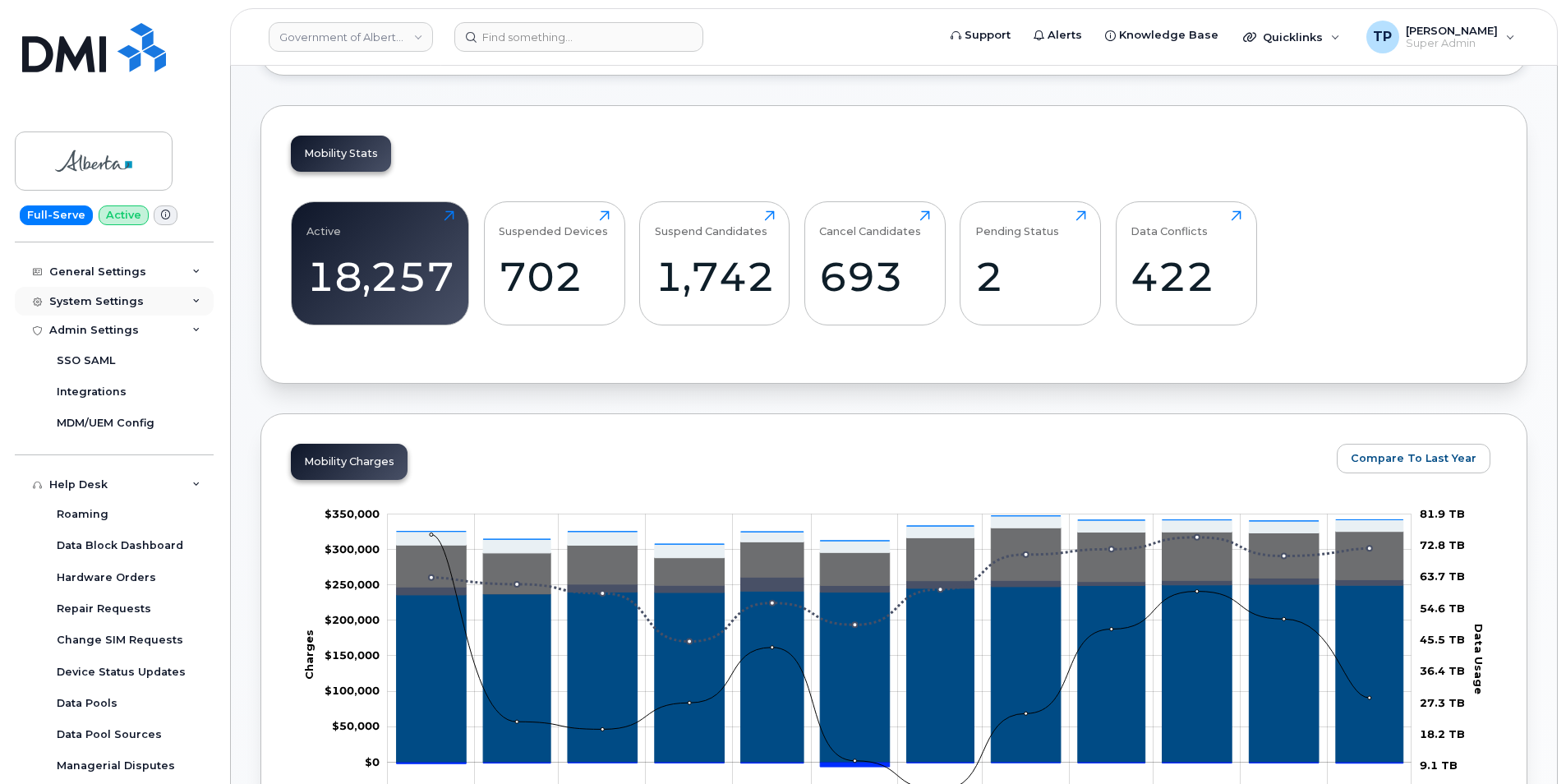
click at [193, 306] on div "System Settings" at bounding box center [113, 301] width 199 height 30
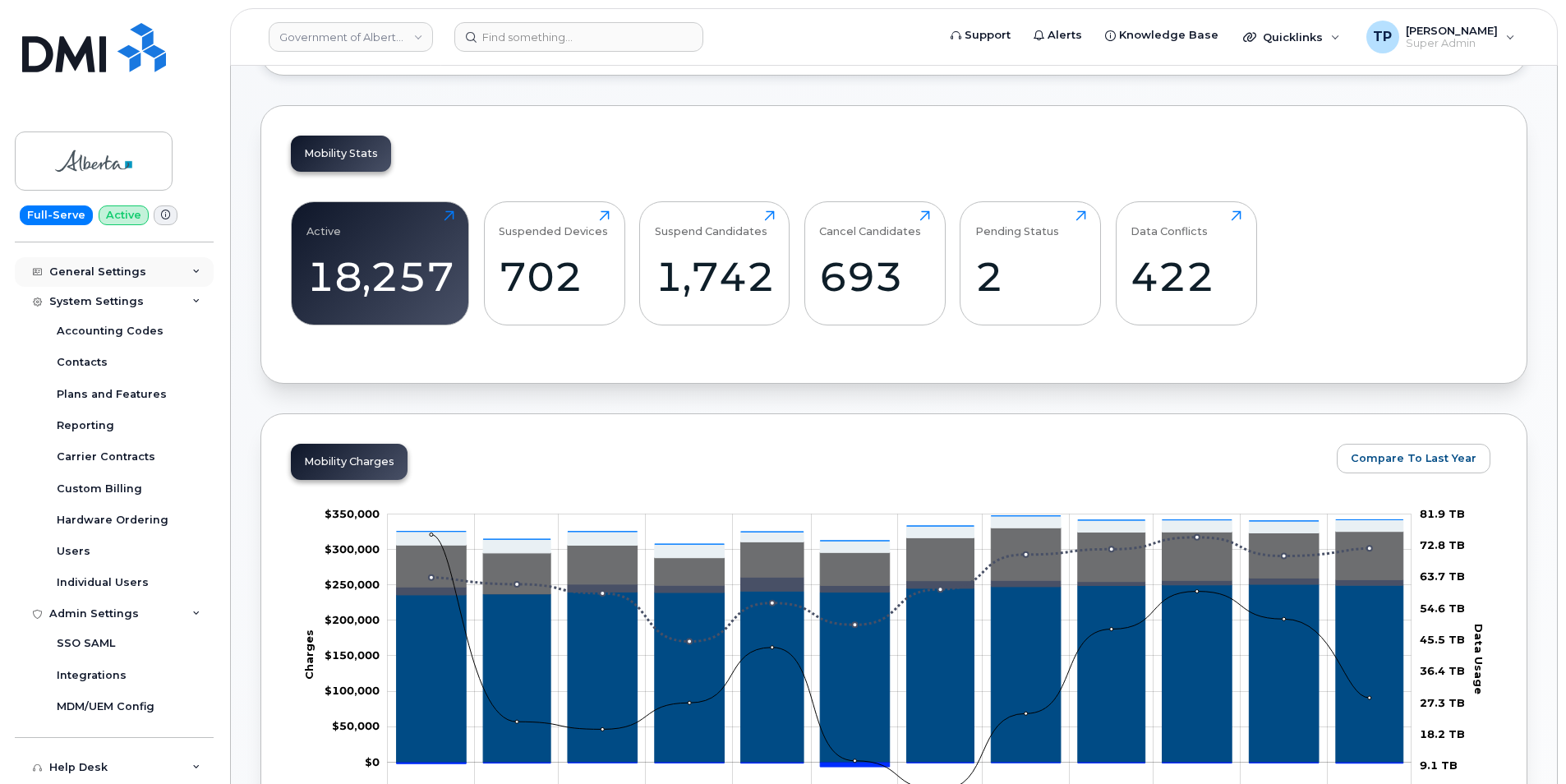
click at [192, 273] on icon at bounding box center [196, 272] width 8 height 8
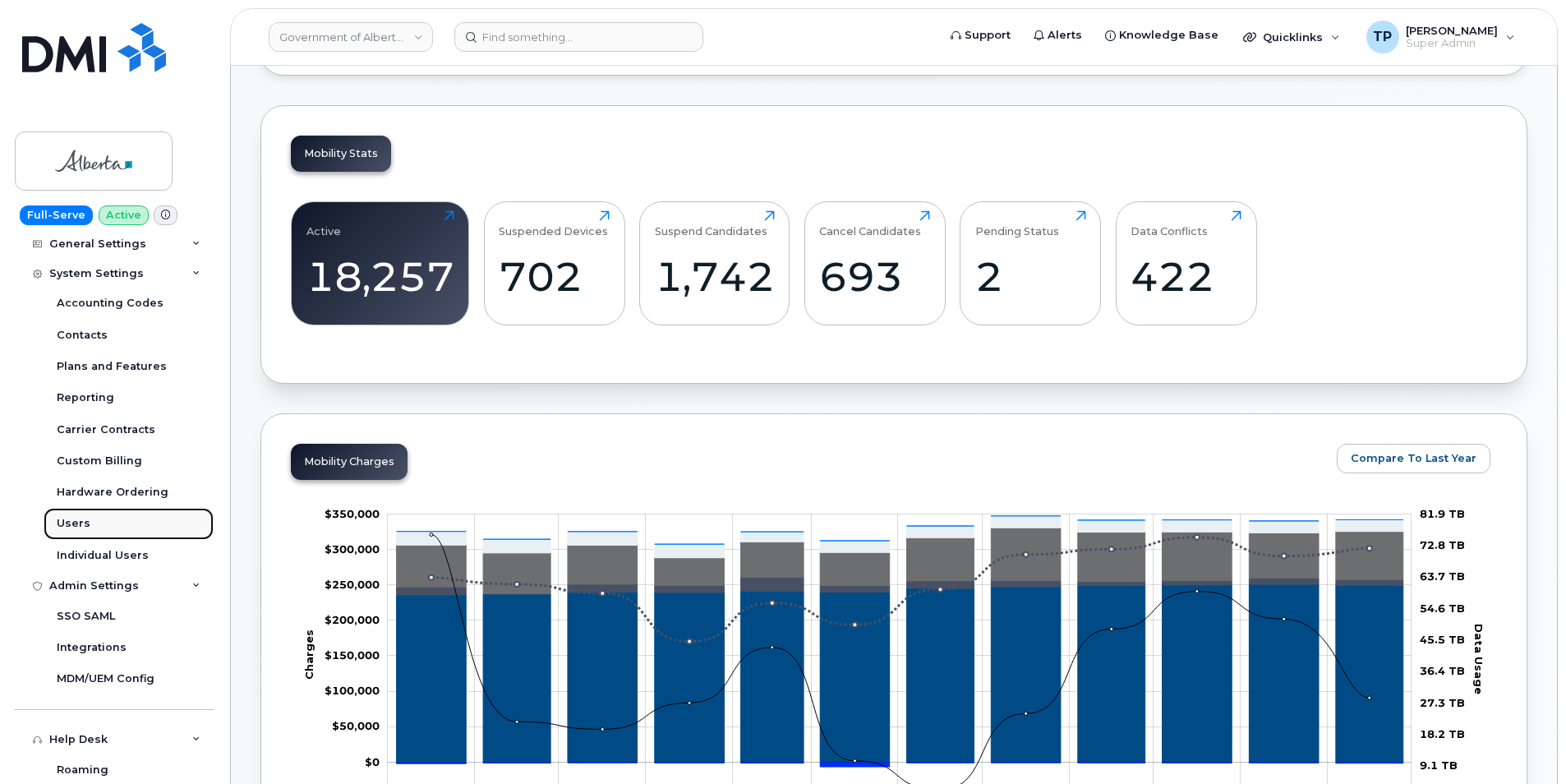
click at [114, 525] on link "Users" at bounding box center [128, 523] width 170 height 31
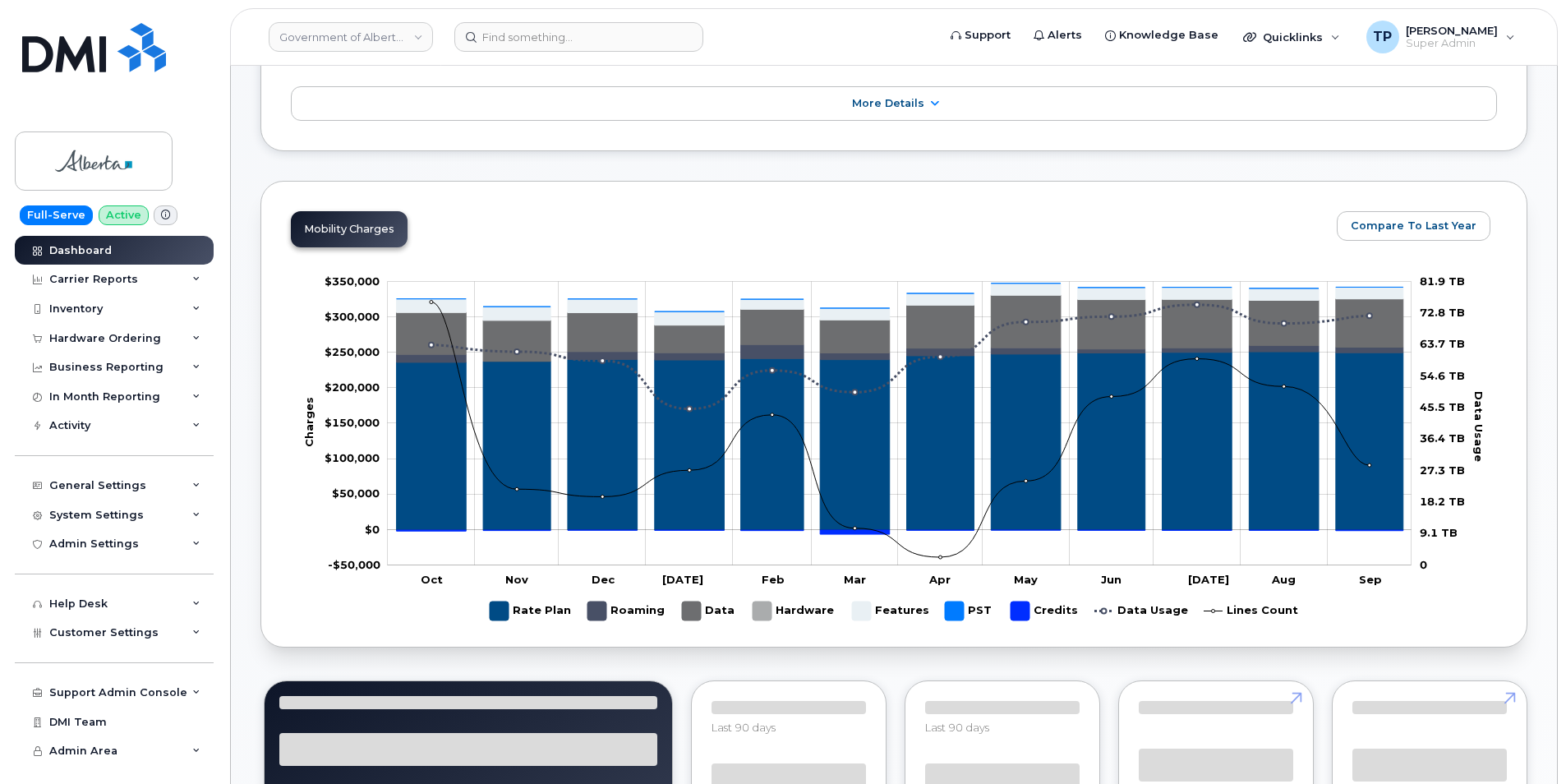
scroll to position [336, 0]
click at [200, 690] on icon at bounding box center [196, 693] width 8 height 8
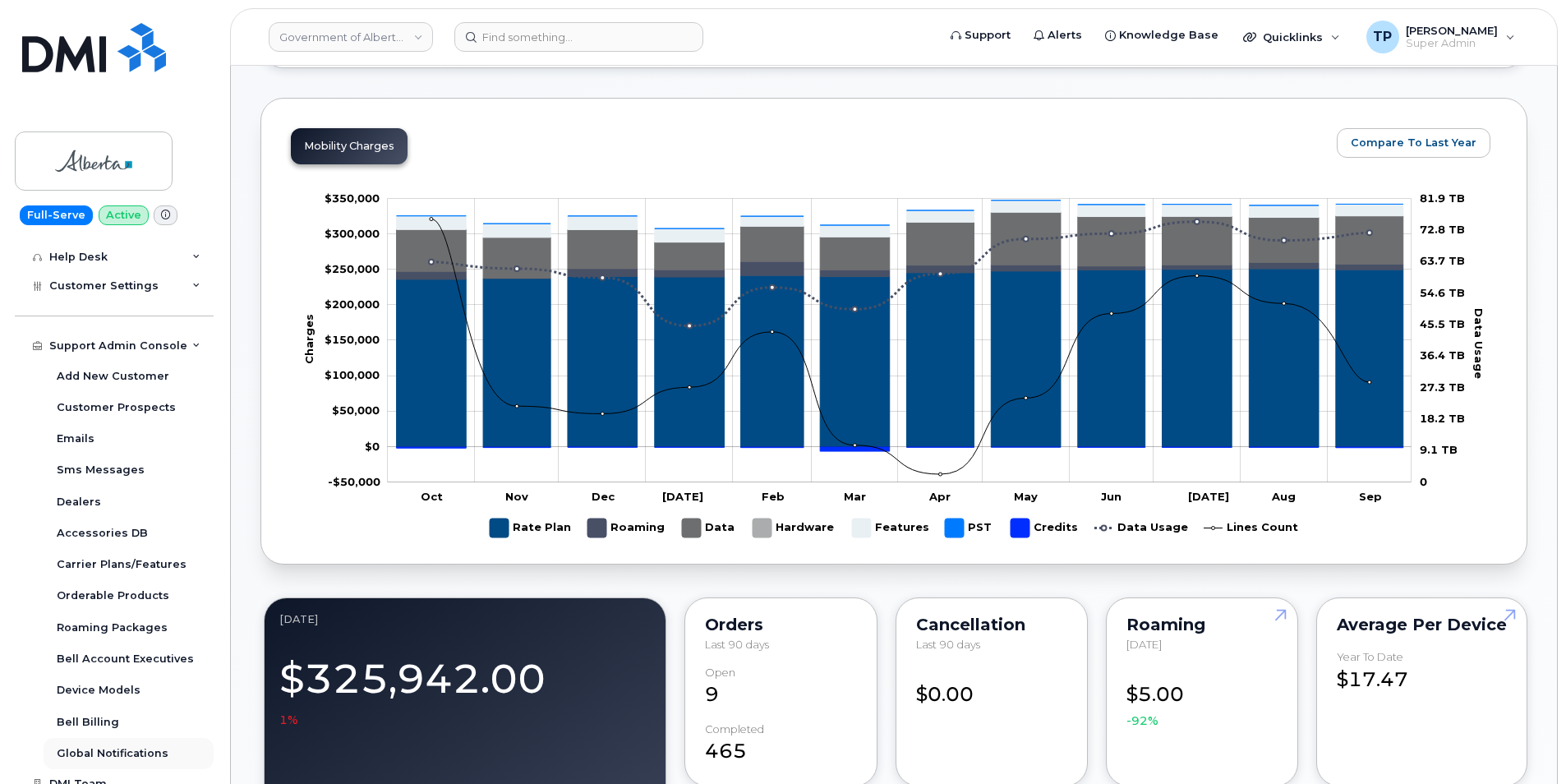
scroll to position [307, 0]
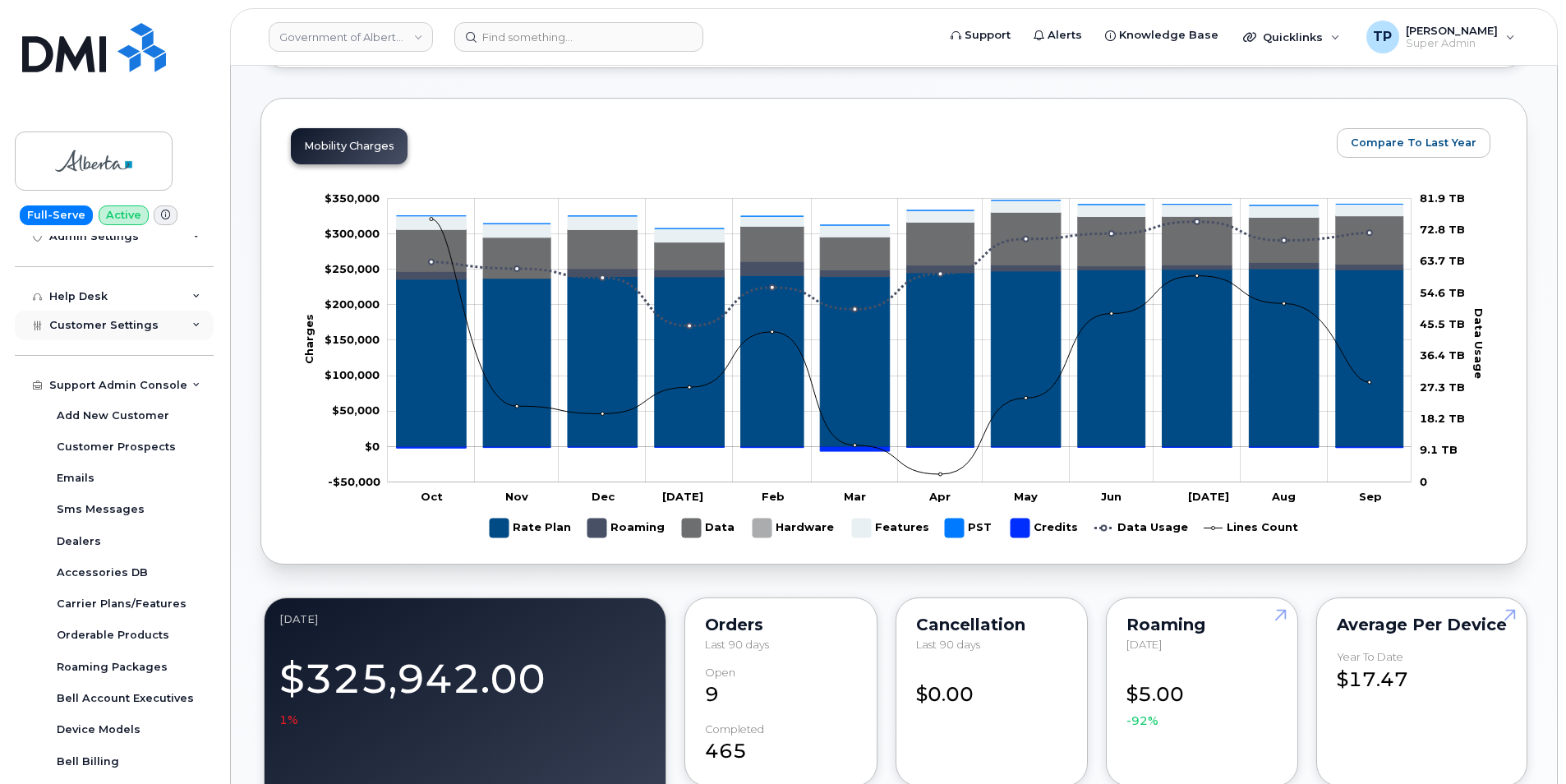
click at [195, 323] on icon at bounding box center [196, 325] width 8 height 8
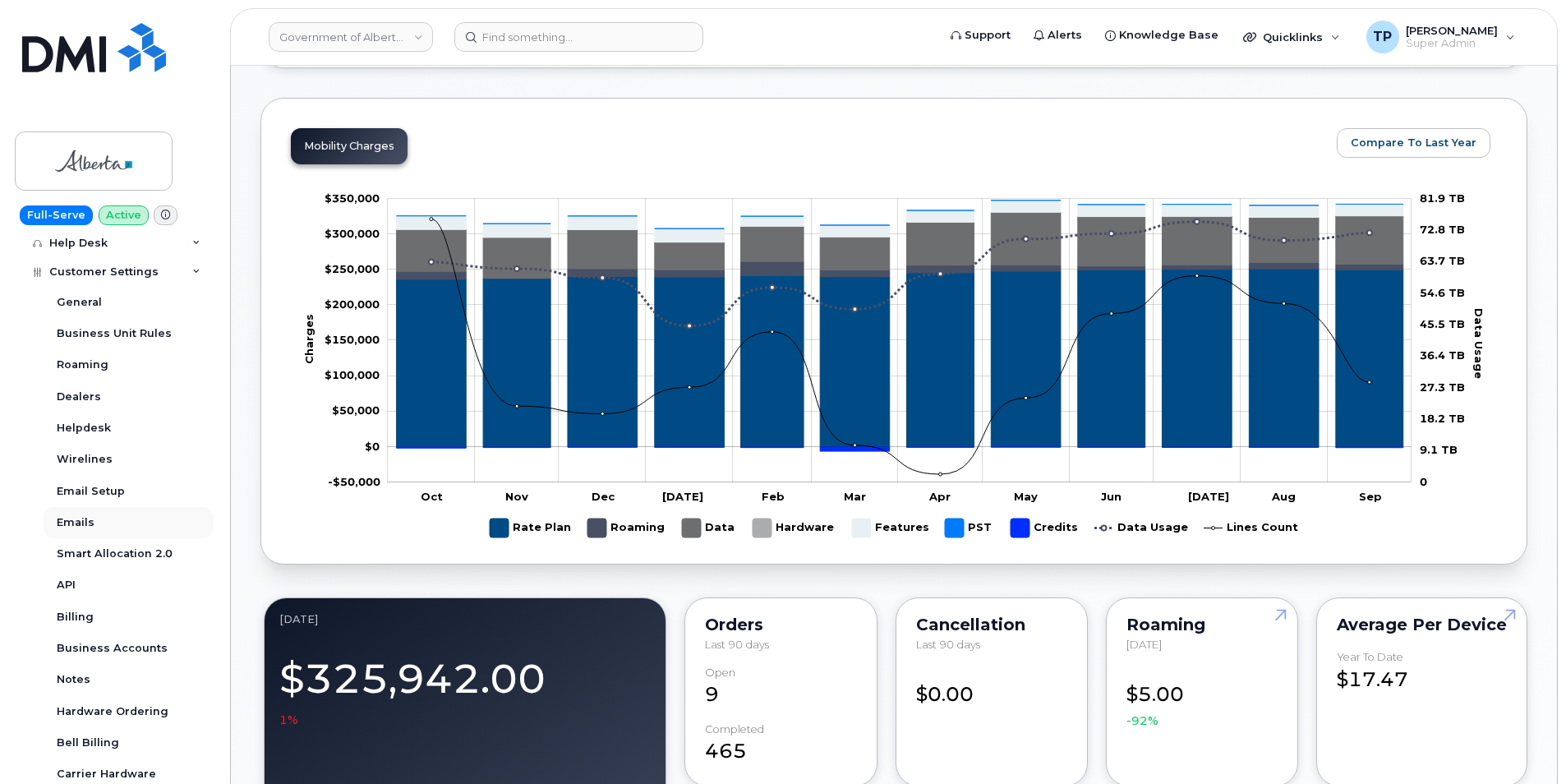
scroll to position [389, 0]
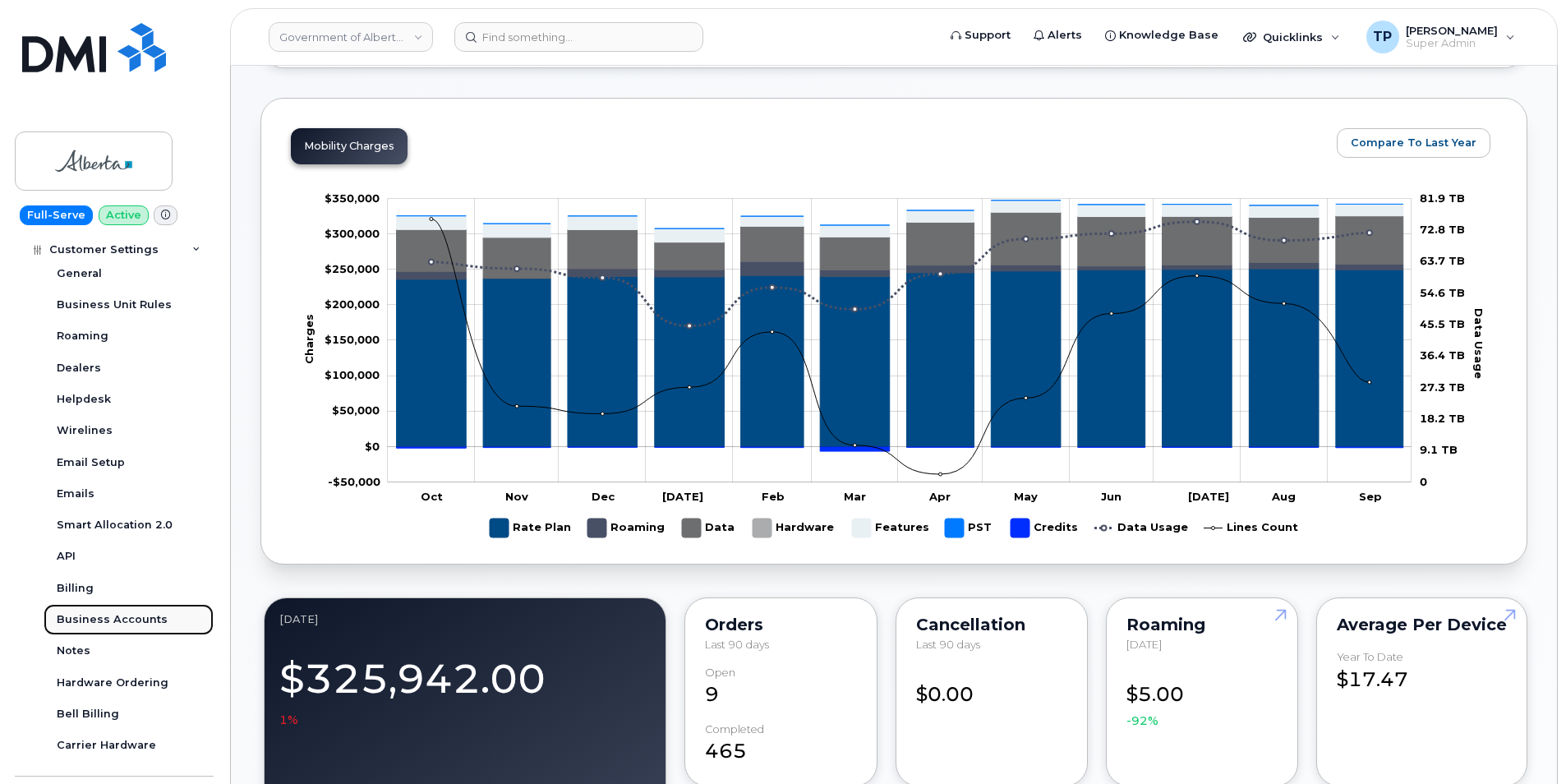
click at [159, 621] on link "Business Accounts" at bounding box center [128, 619] width 170 height 31
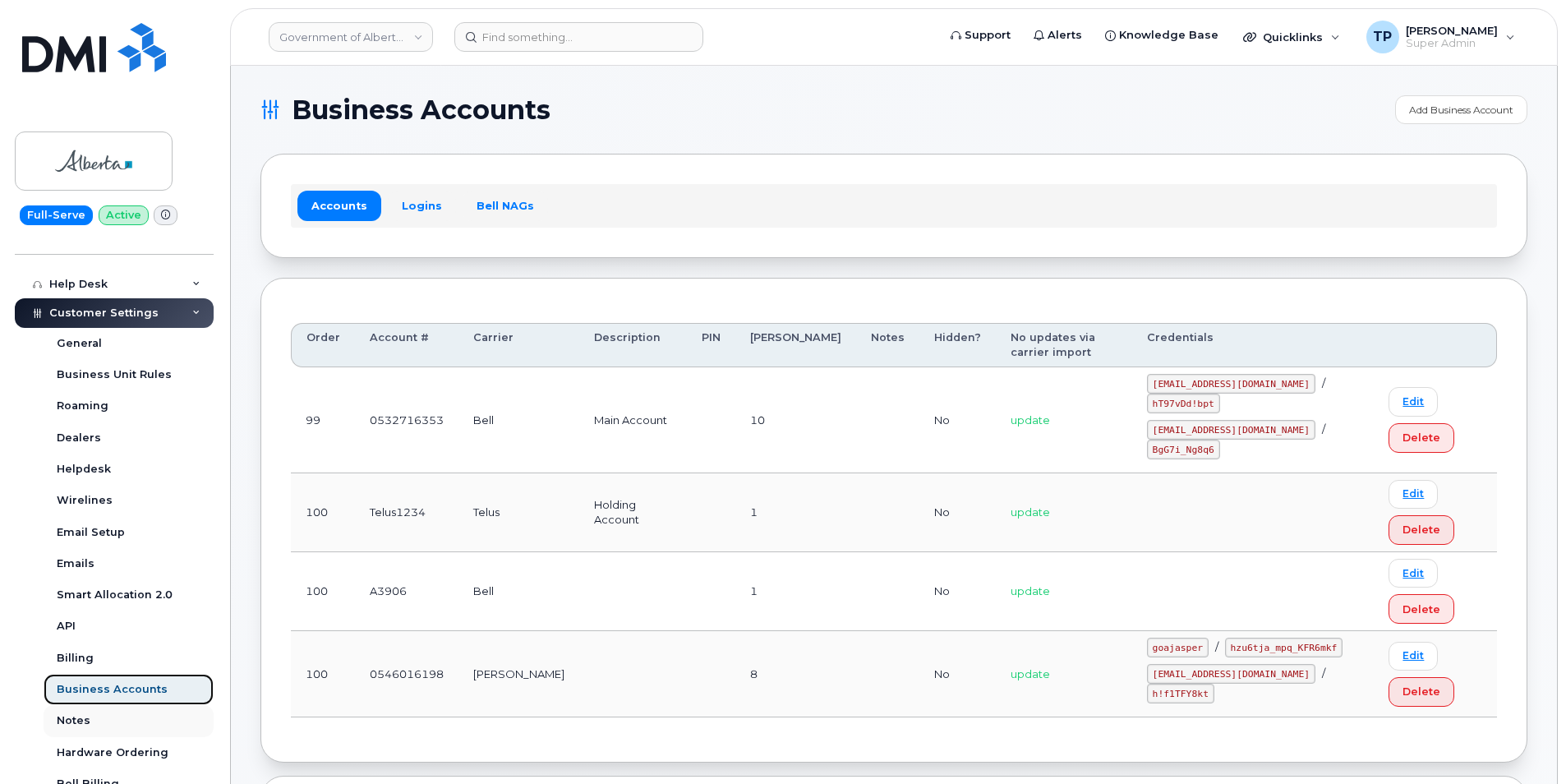
scroll to position [237, 0]
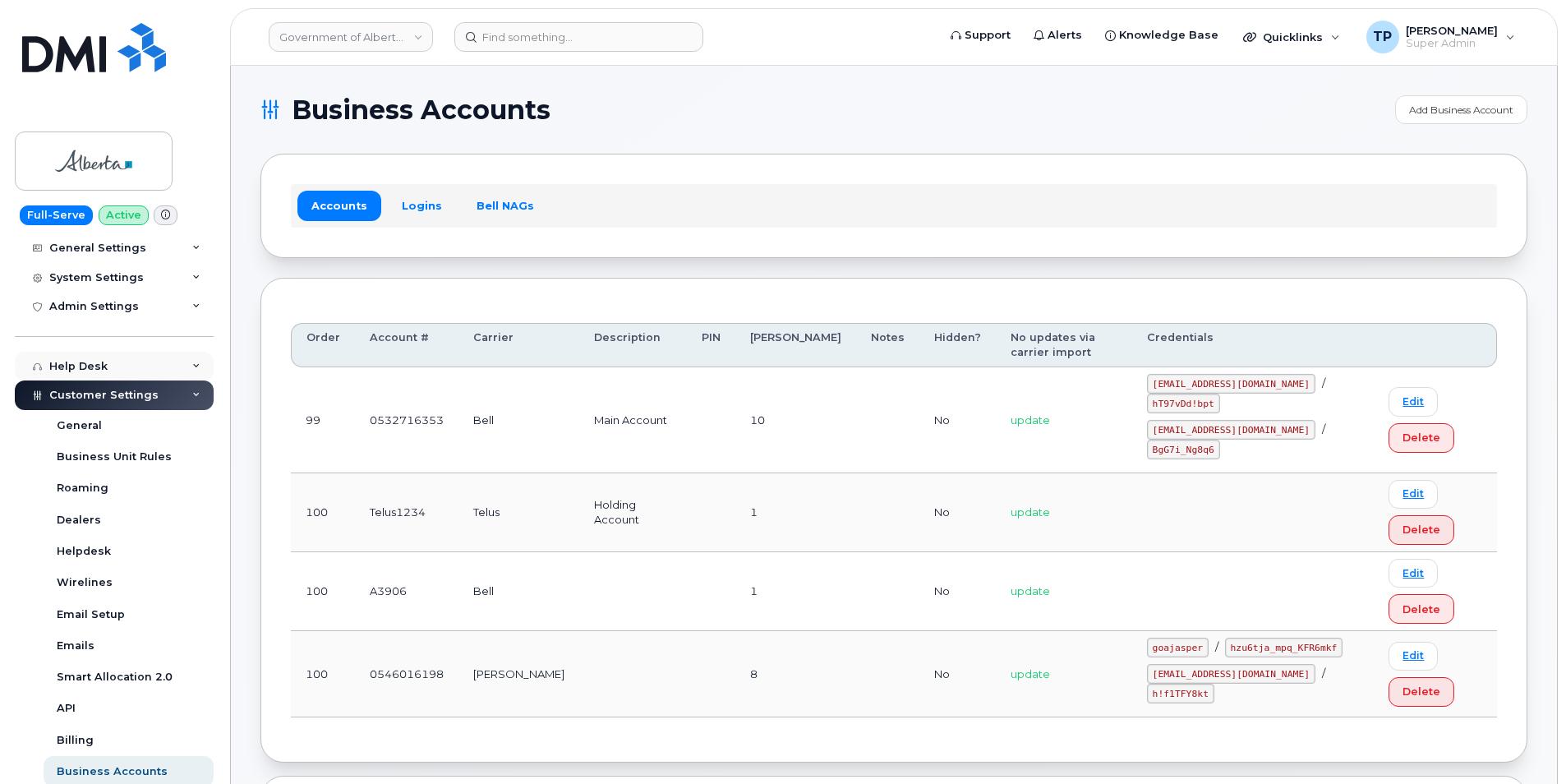
click at [196, 360] on div "Help Desk" at bounding box center [113, 366] width 199 height 30
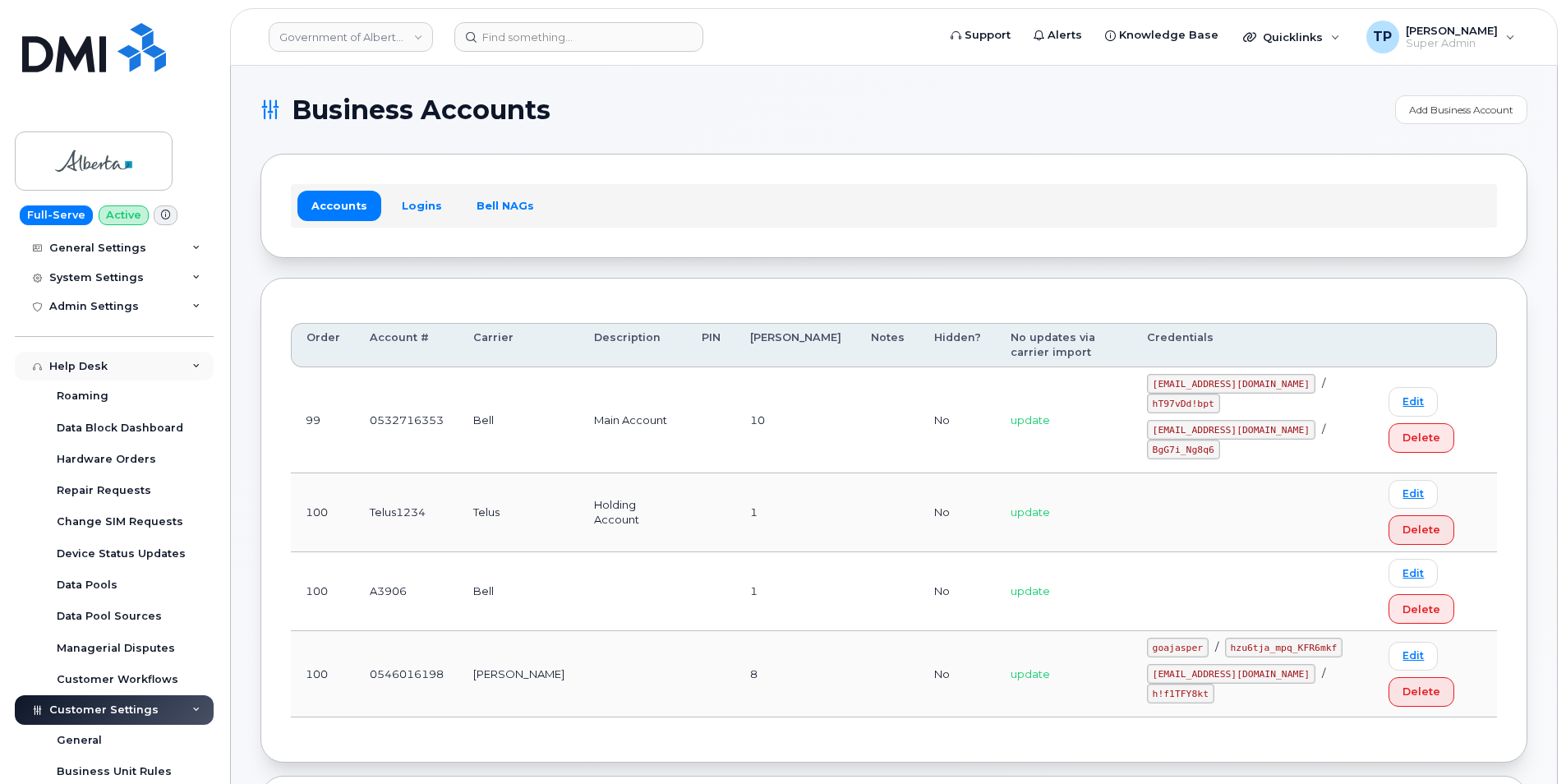
click at [187, 353] on div "Help Desk" at bounding box center [113, 366] width 199 height 30
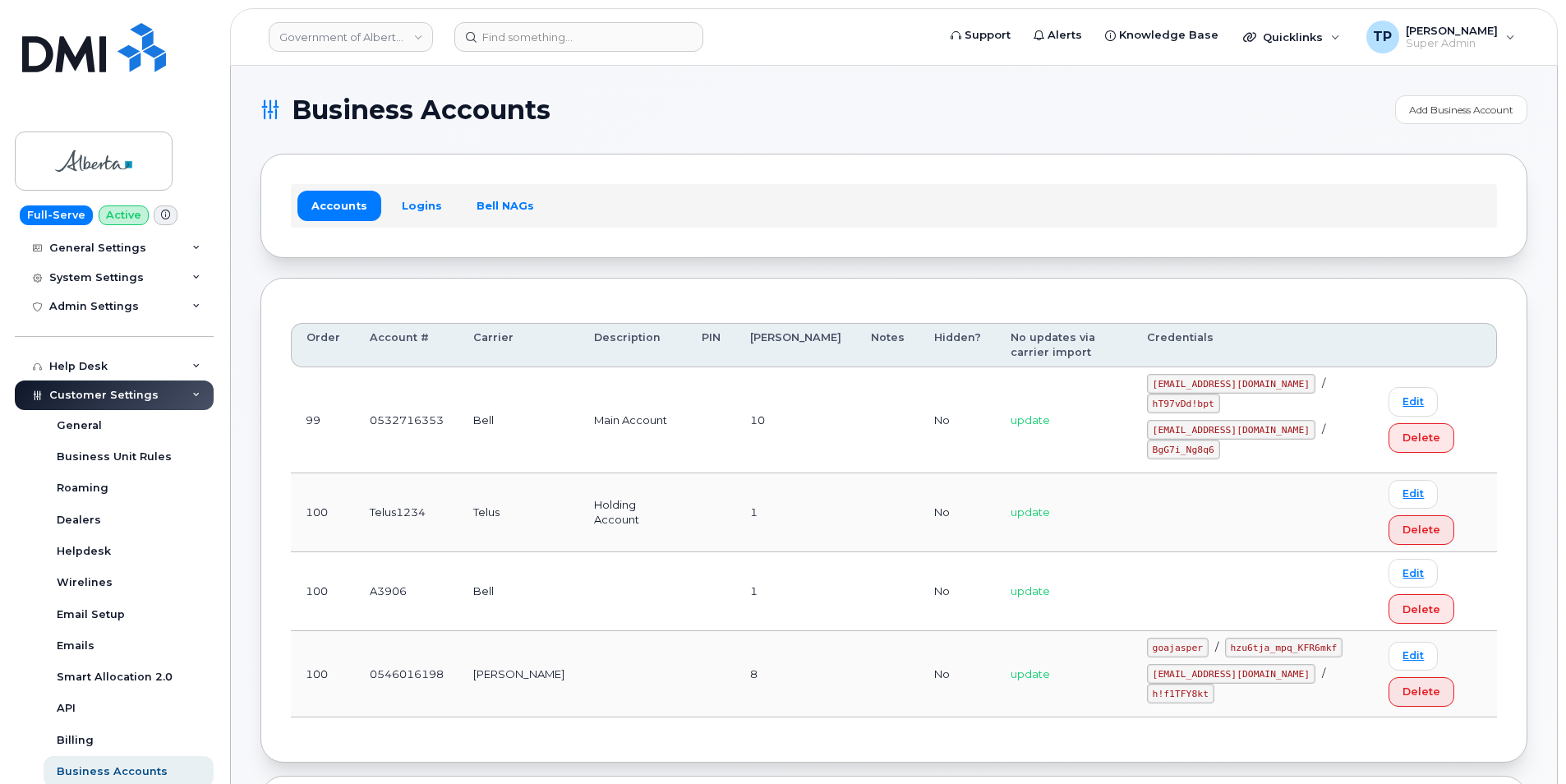
click at [196, 393] on div "Customer Settings" at bounding box center [113, 395] width 199 height 30
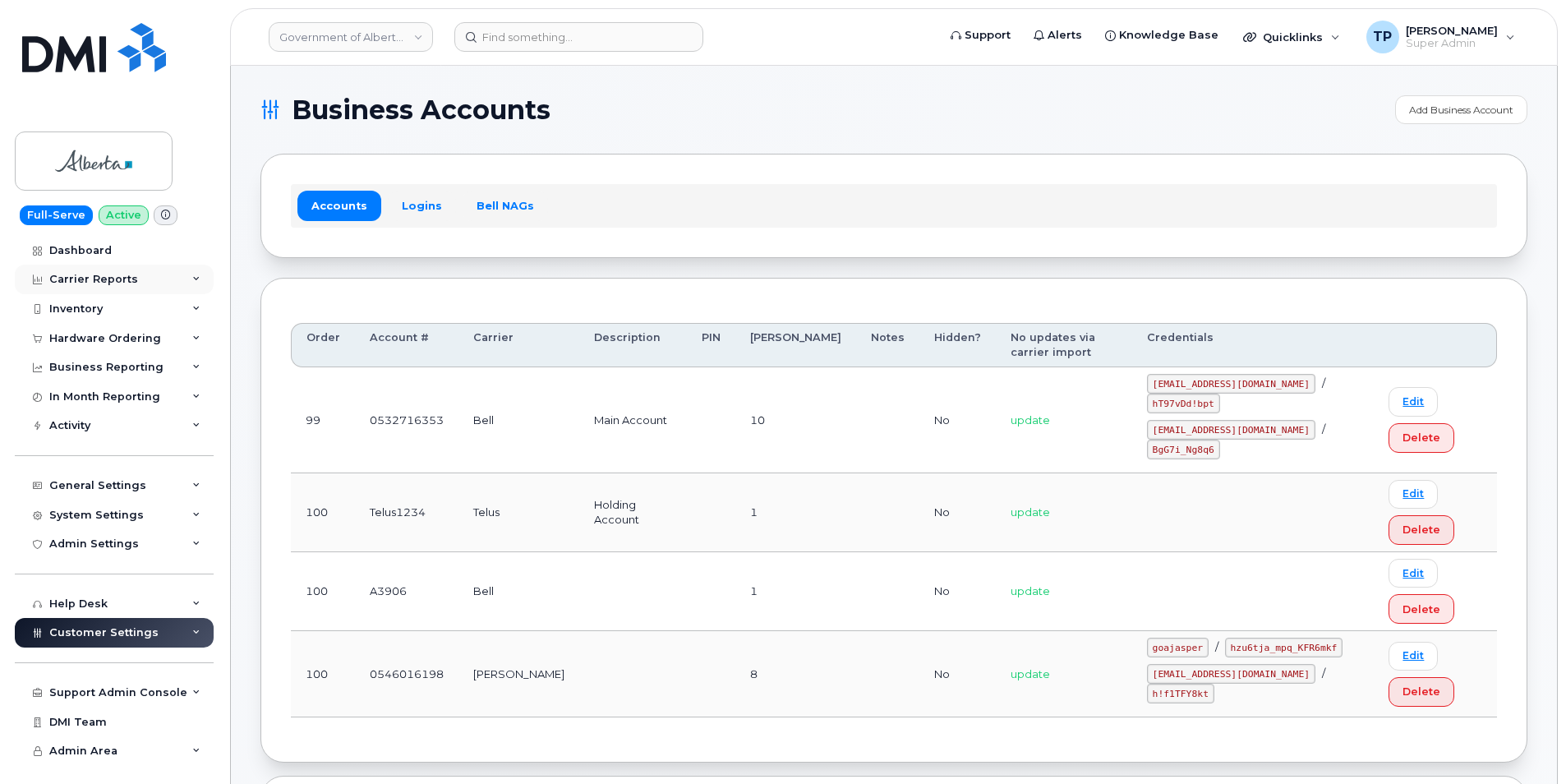
click at [202, 282] on div "Carrier Reports" at bounding box center [113, 279] width 199 height 30
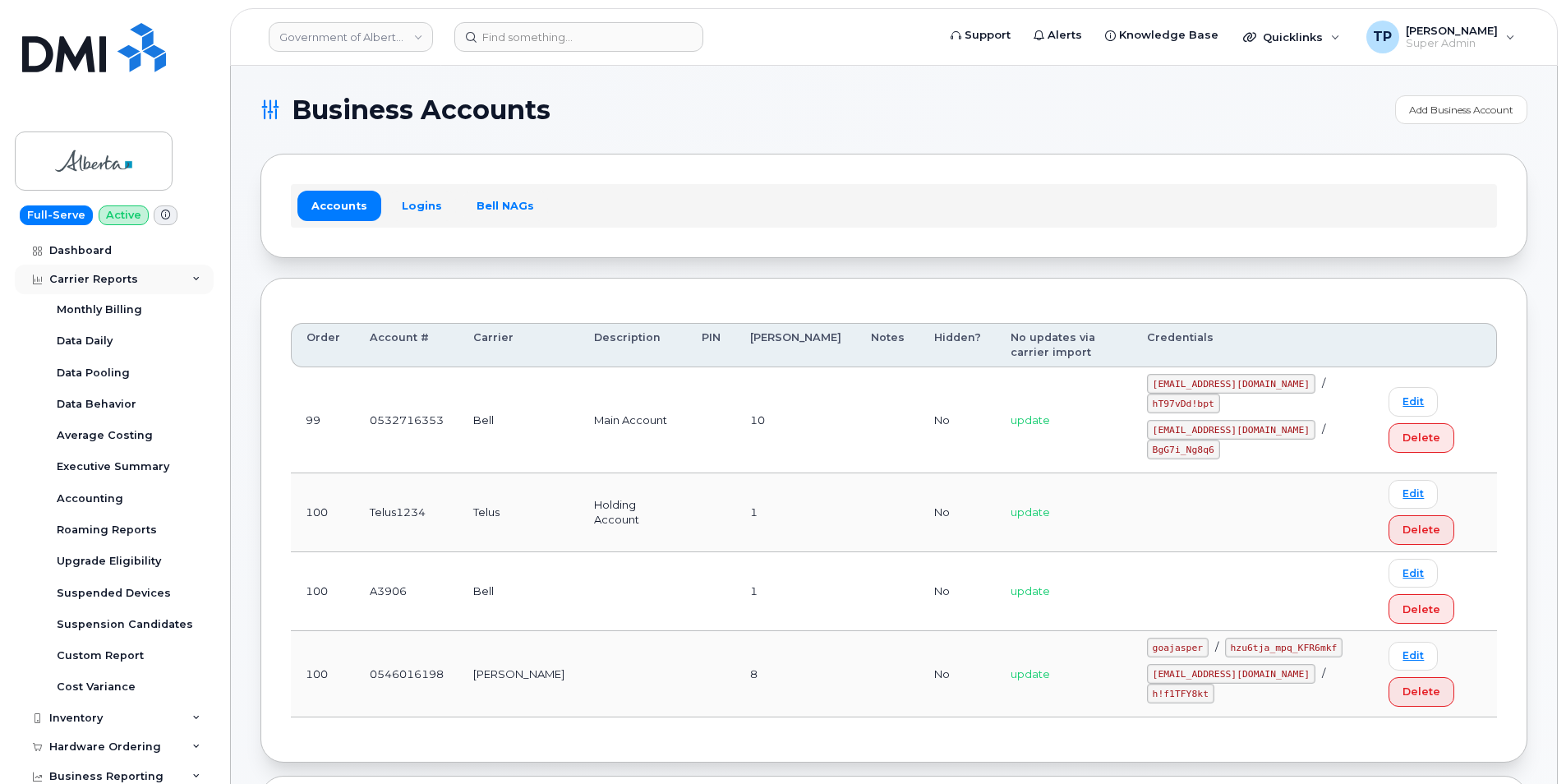
click at [202, 282] on div "Carrier Reports" at bounding box center [113, 279] width 199 height 30
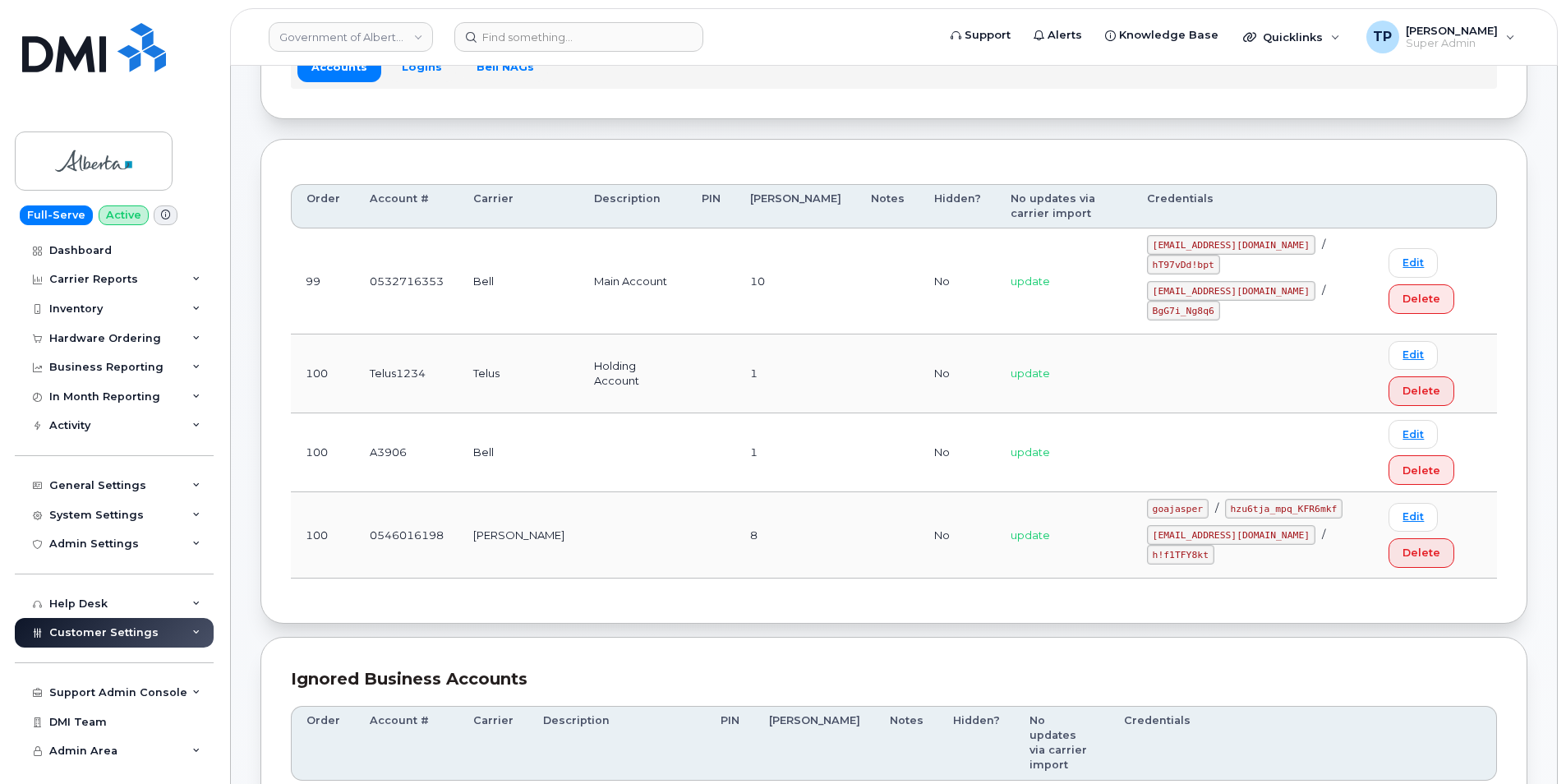
scroll to position [164, 0]
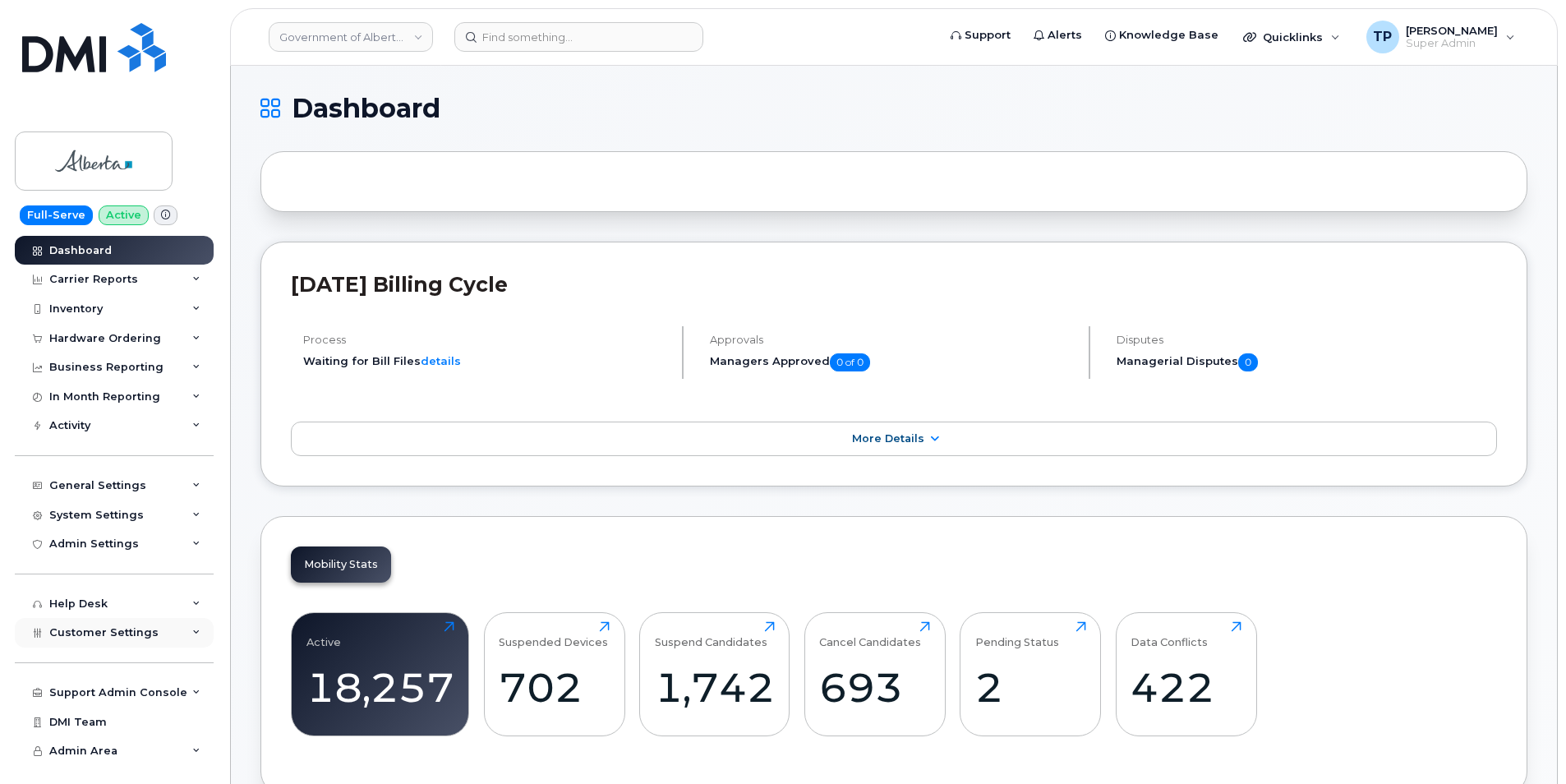
click at [186, 627] on div "Customer Settings" at bounding box center [113, 632] width 199 height 30
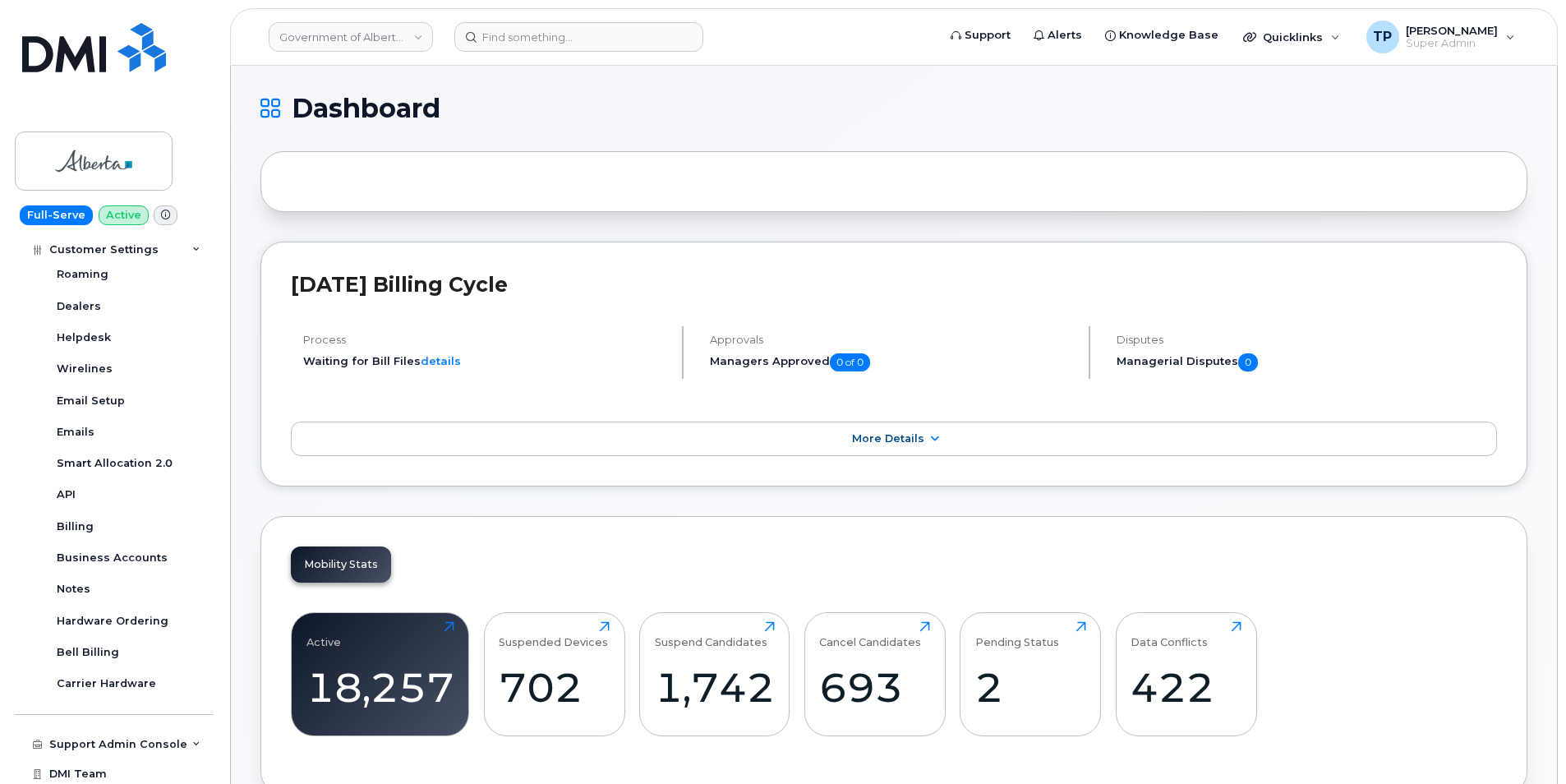
scroll to position [483, 0]
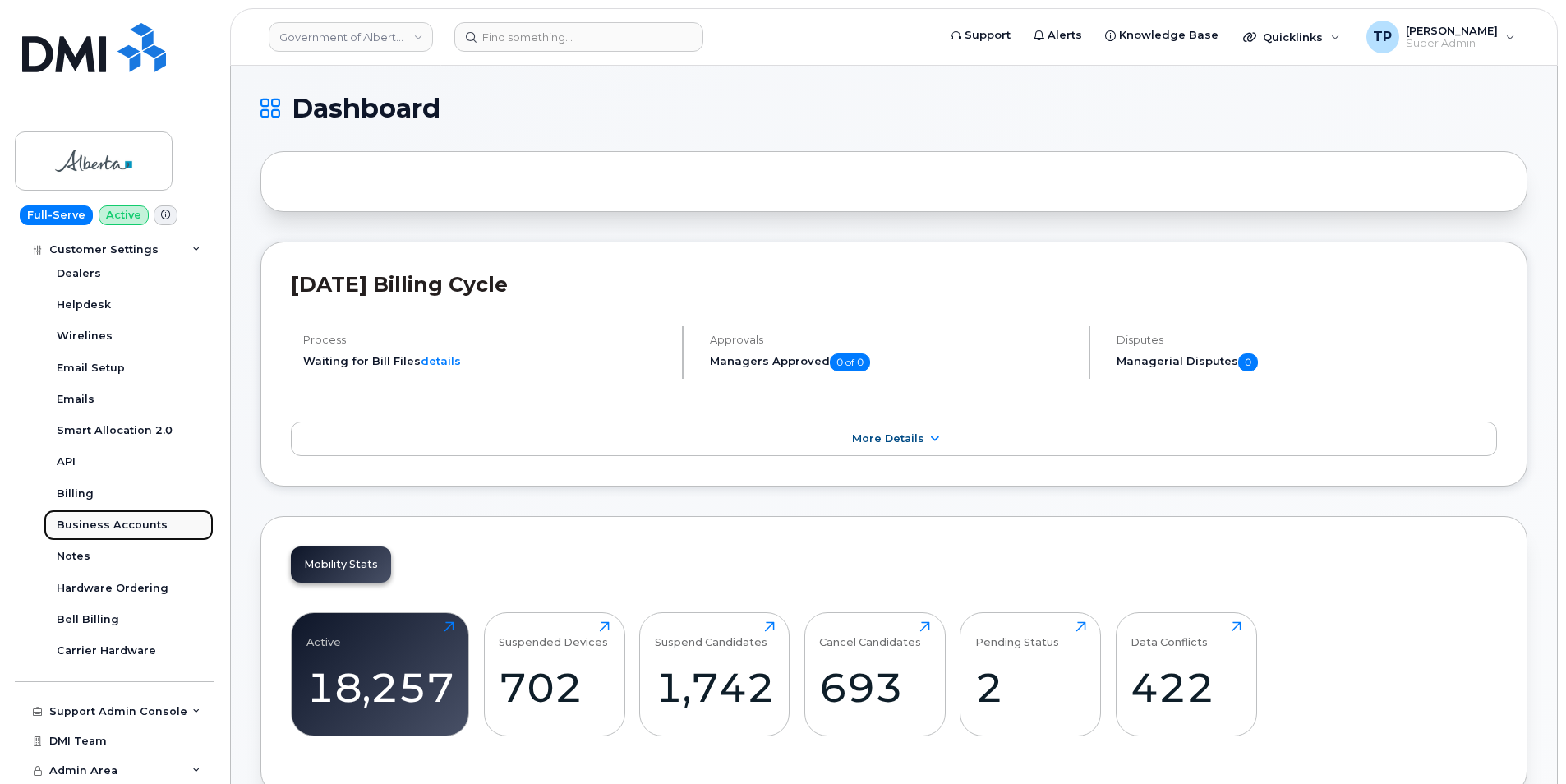
click at [146, 524] on div "Business Accounts" at bounding box center [112, 524] width 111 height 14
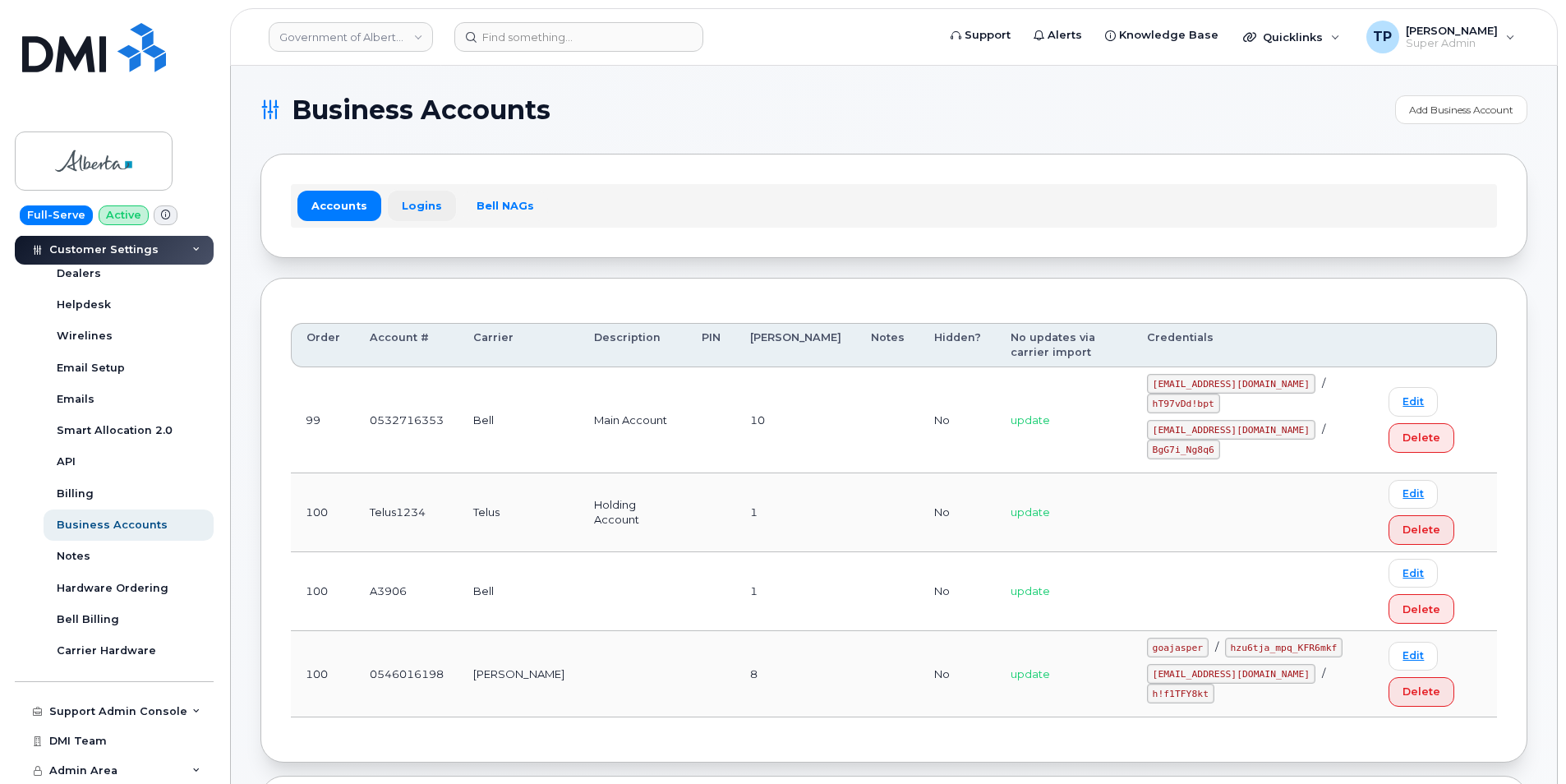
click at [399, 190] on link "Logins" at bounding box center [422, 205] width 69 height 30
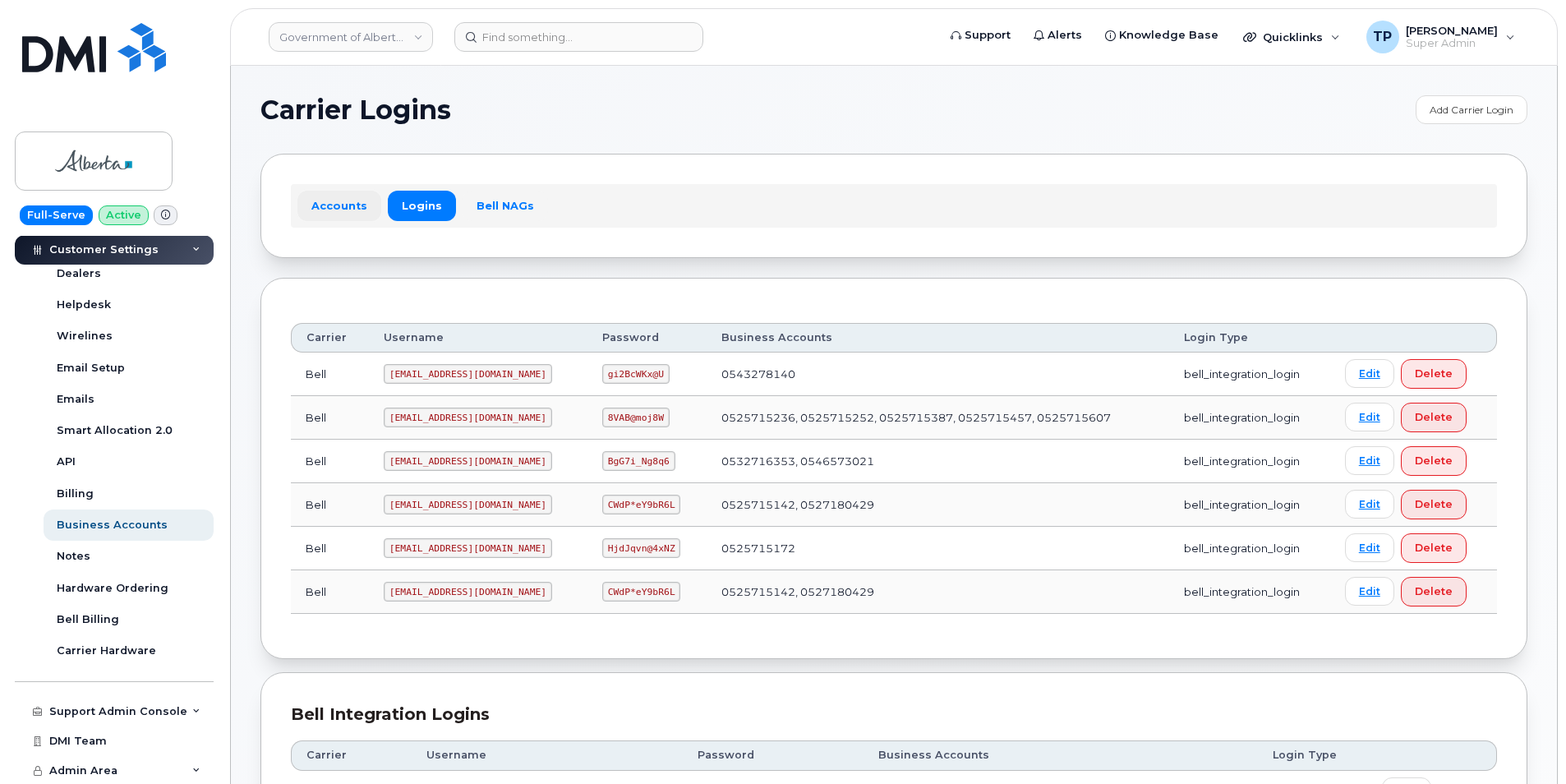
click at [366, 197] on link "Accounts" at bounding box center [339, 205] width 84 height 30
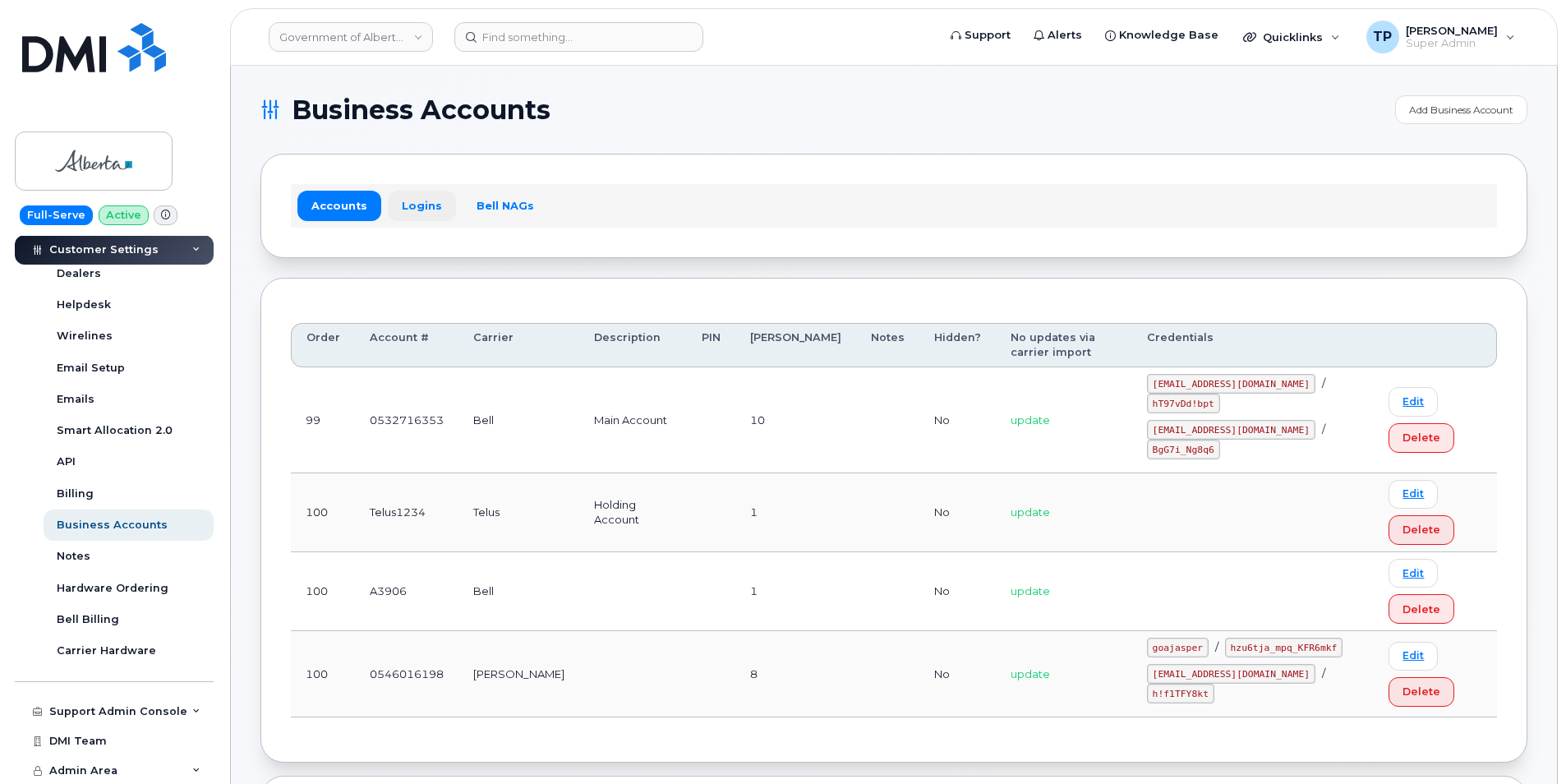
click at [401, 198] on link "Logins" at bounding box center [422, 205] width 69 height 30
